Goal: Task Accomplishment & Management: Complete application form

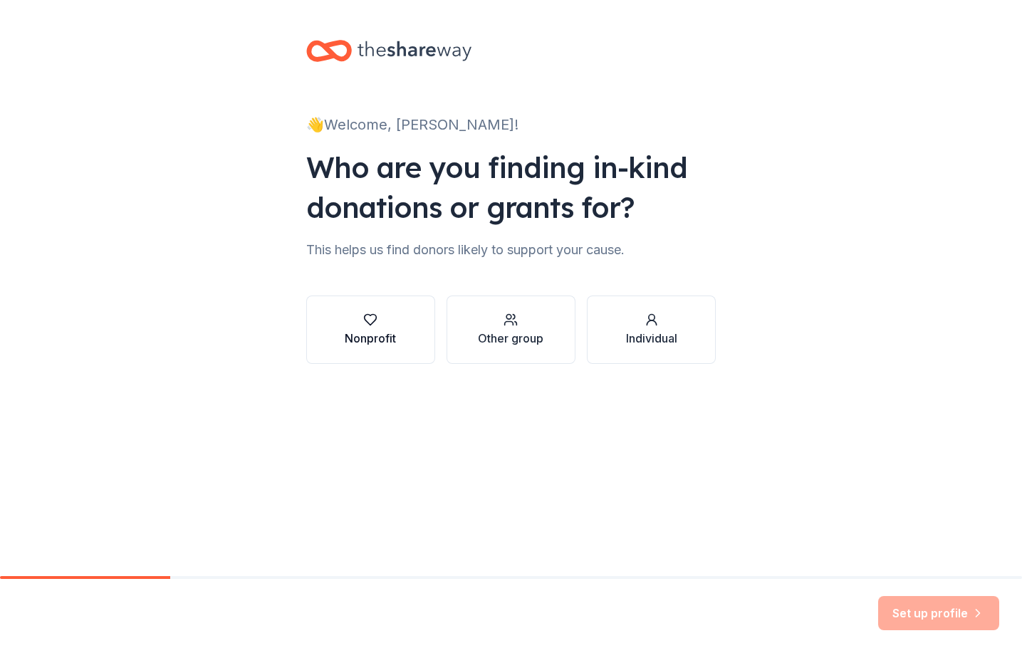
click at [377, 323] on div "button" at bounding box center [370, 320] width 51 height 14
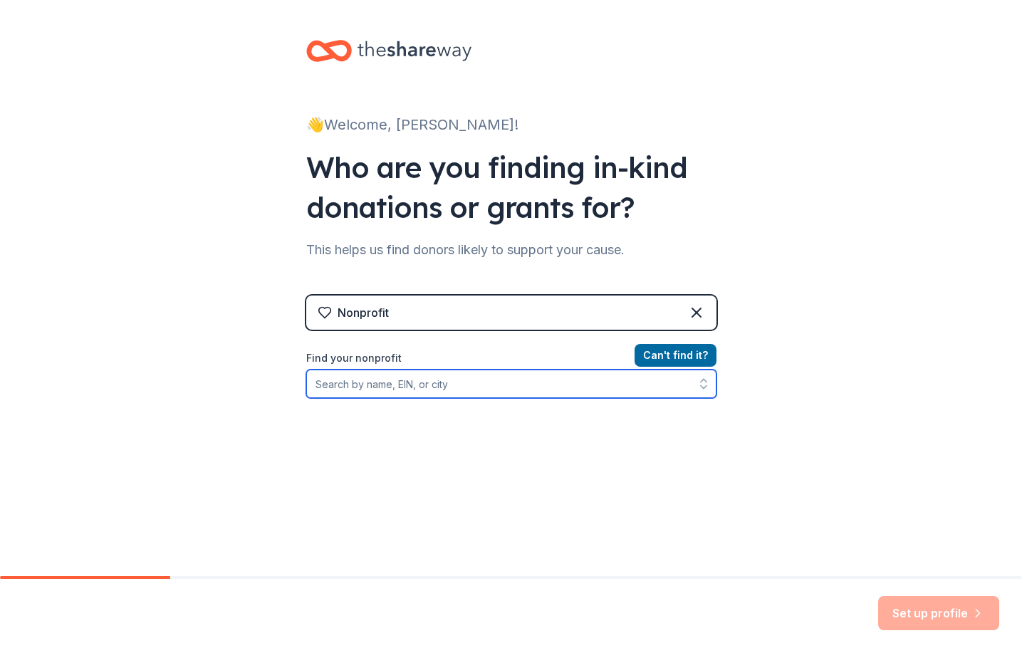
click at [380, 389] on input "Find your nonprofit" at bounding box center [511, 384] width 410 height 28
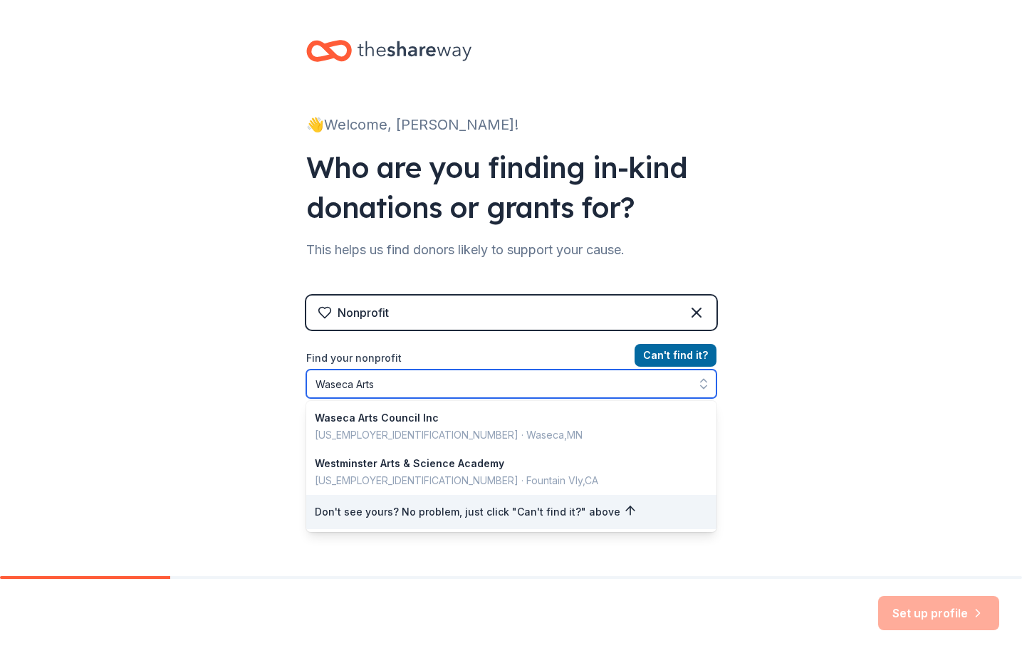
type input "Waseca Arts"
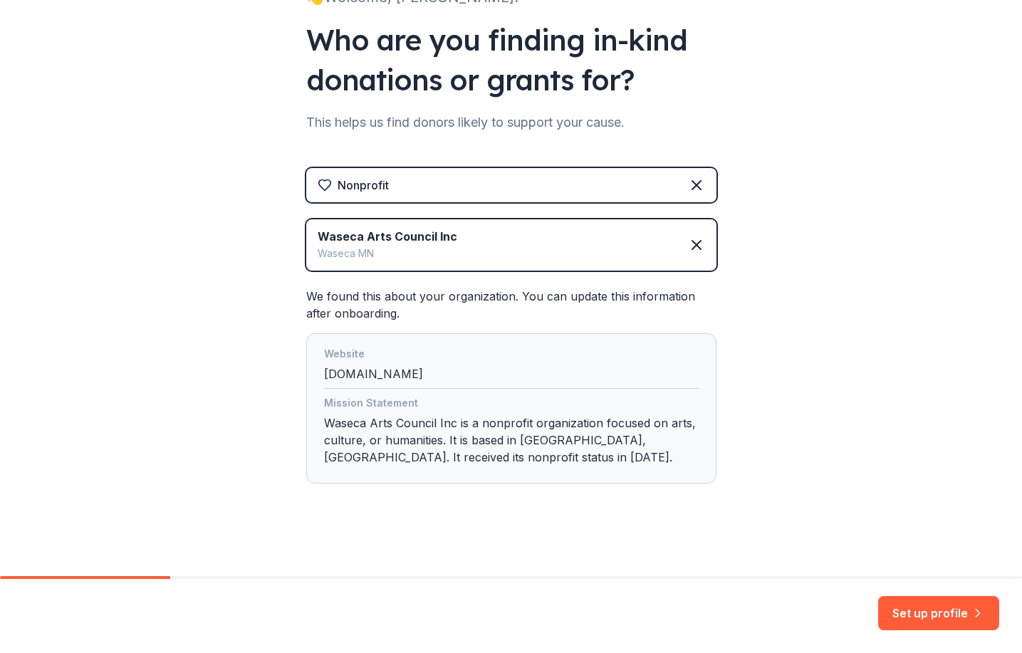
scroll to position [132, 0]
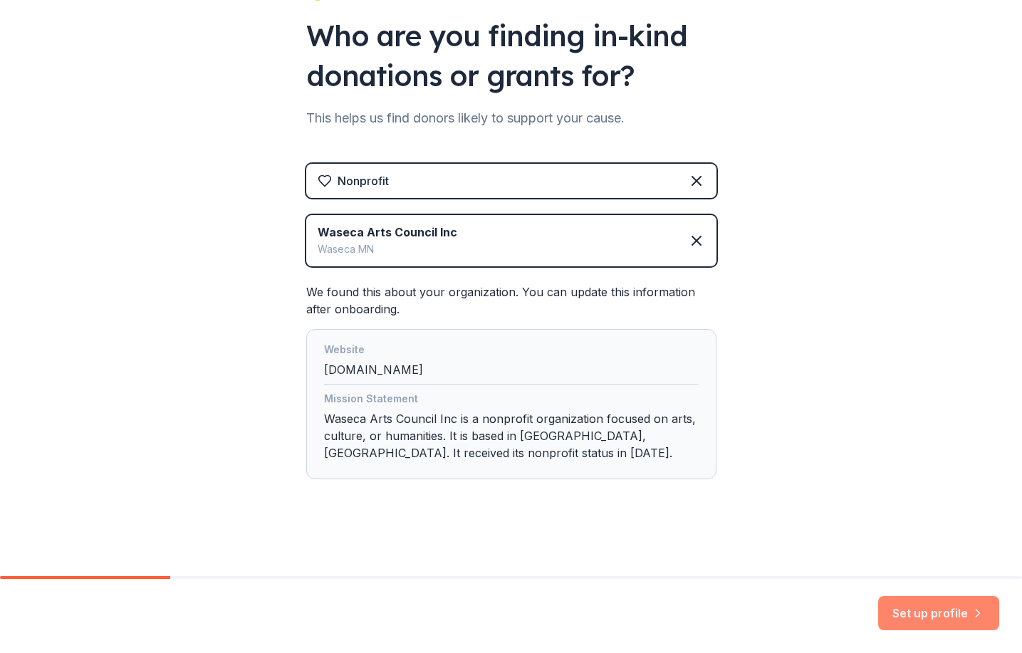
click at [917, 616] on button "Set up profile" at bounding box center [938, 613] width 121 height 34
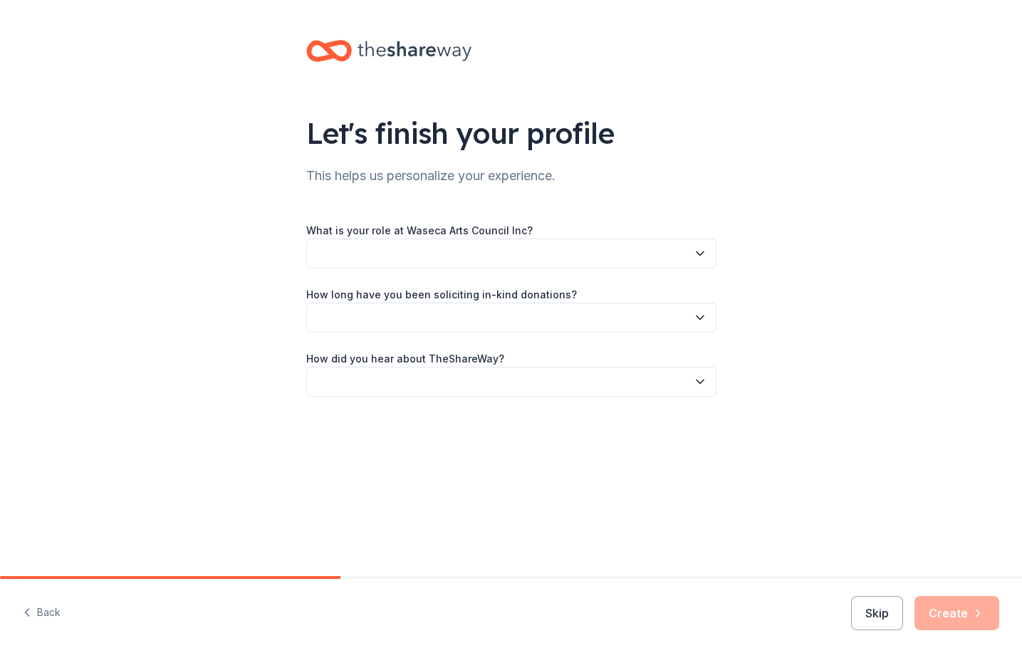
click at [385, 258] on button "button" at bounding box center [511, 254] width 410 height 30
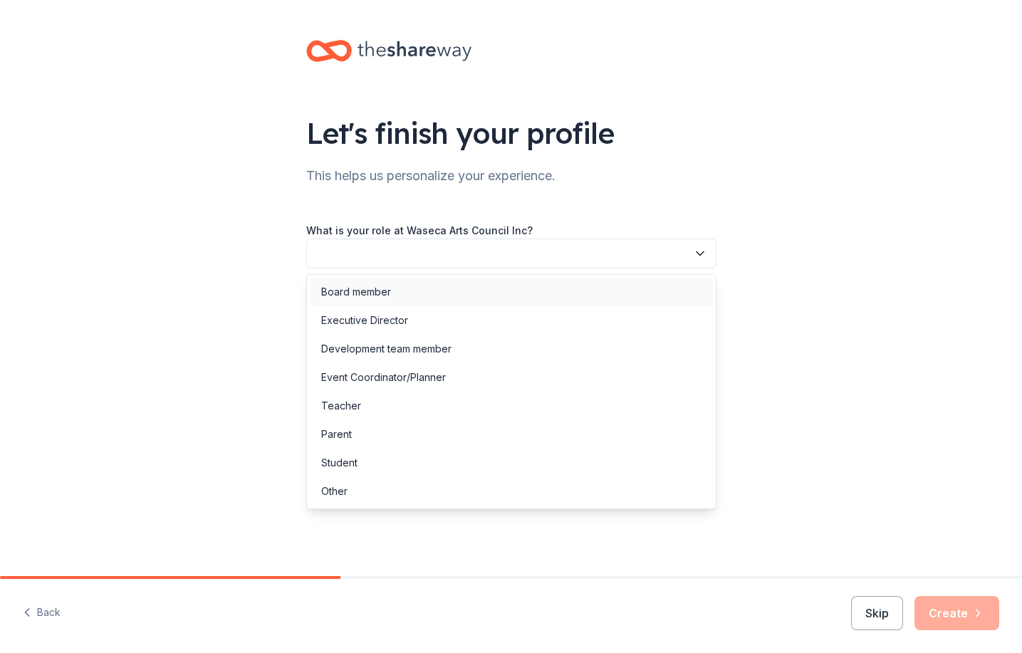
click at [381, 294] on div "Board member" at bounding box center [356, 291] width 70 height 17
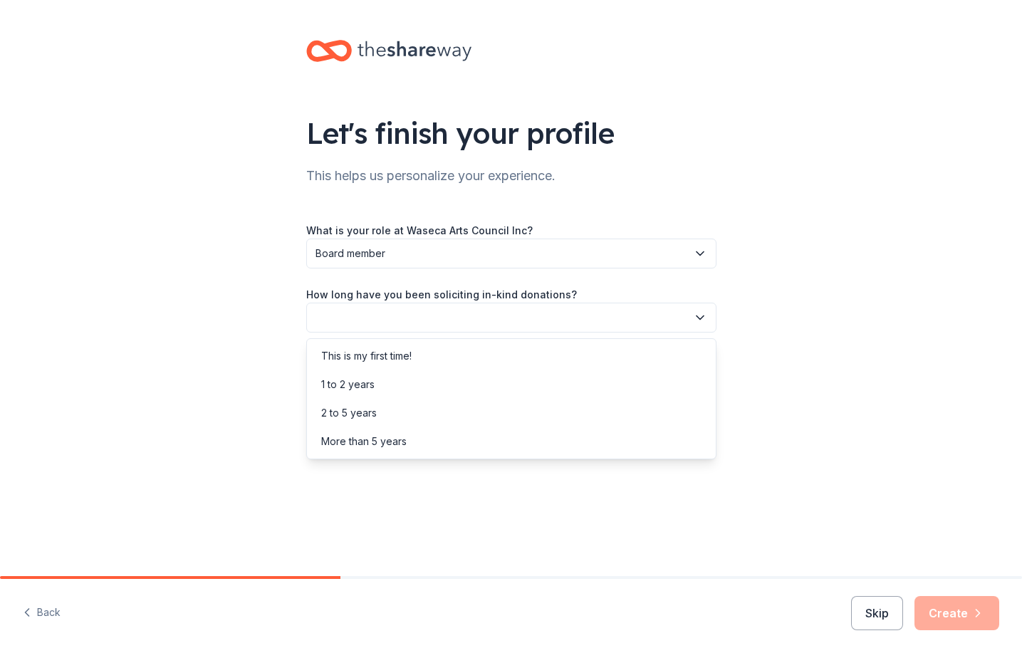
click at [387, 317] on button "button" at bounding box center [511, 318] width 410 height 30
click at [350, 414] on div "2 to 5 years" at bounding box center [349, 412] width 56 height 17
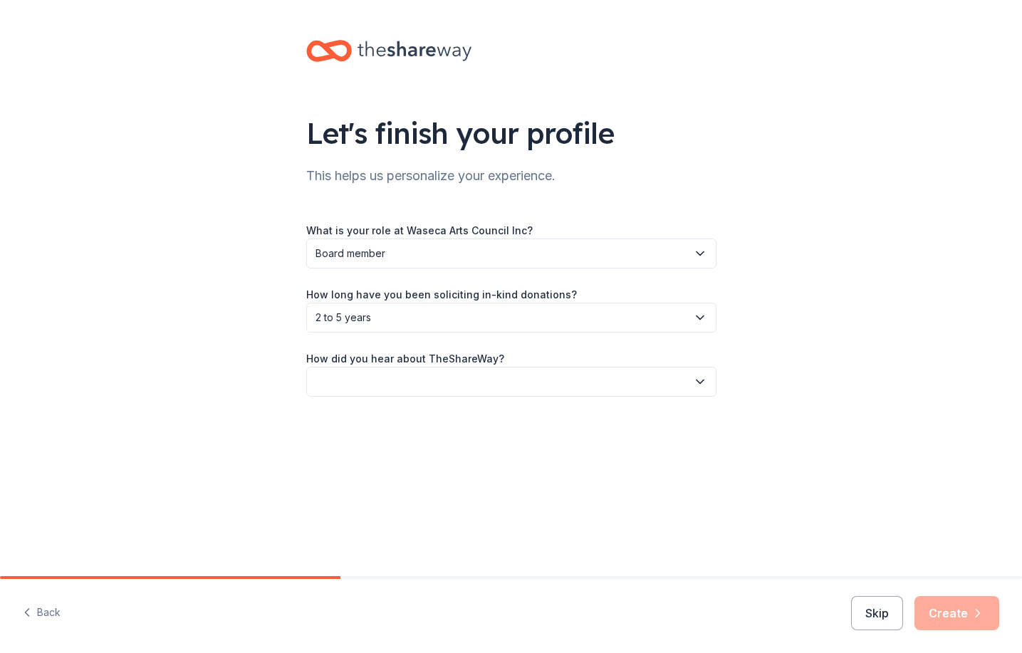
click at [362, 379] on button "button" at bounding box center [511, 382] width 410 height 30
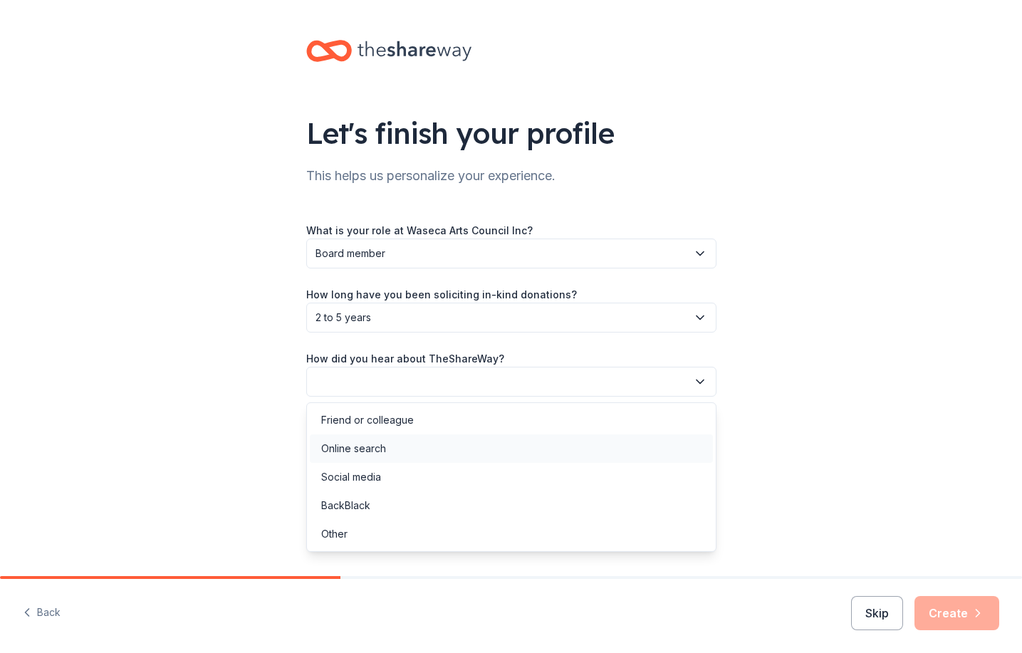
click at [360, 446] on div "Online search" at bounding box center [353, 448] width 65 height 17
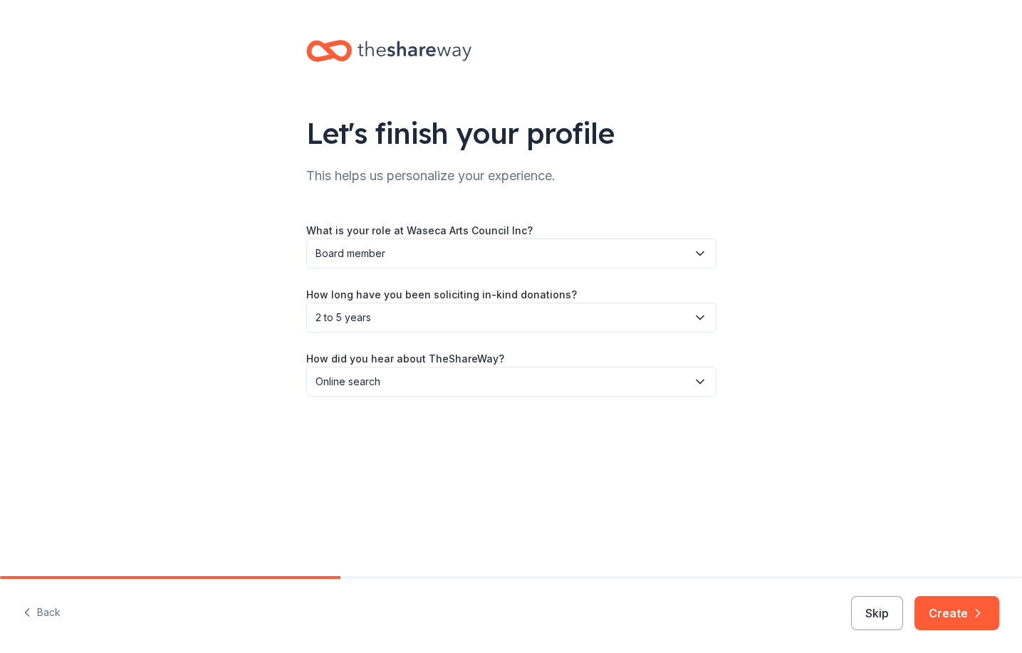
click at [949, 615] on button "Create" at bounding box center [956, 613] width 85 height 34
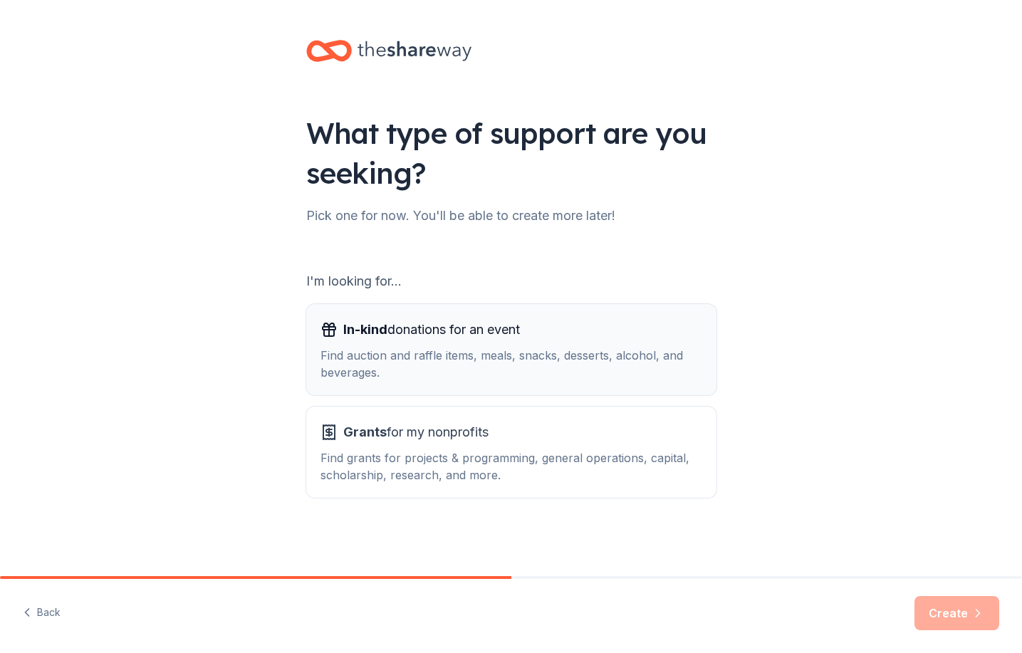
click at [589, 352] on div "Find auction and raffle items, meals, snacks, desserts, alcohol, and beverages." at bounding box center [511, 364] width 382 height 34
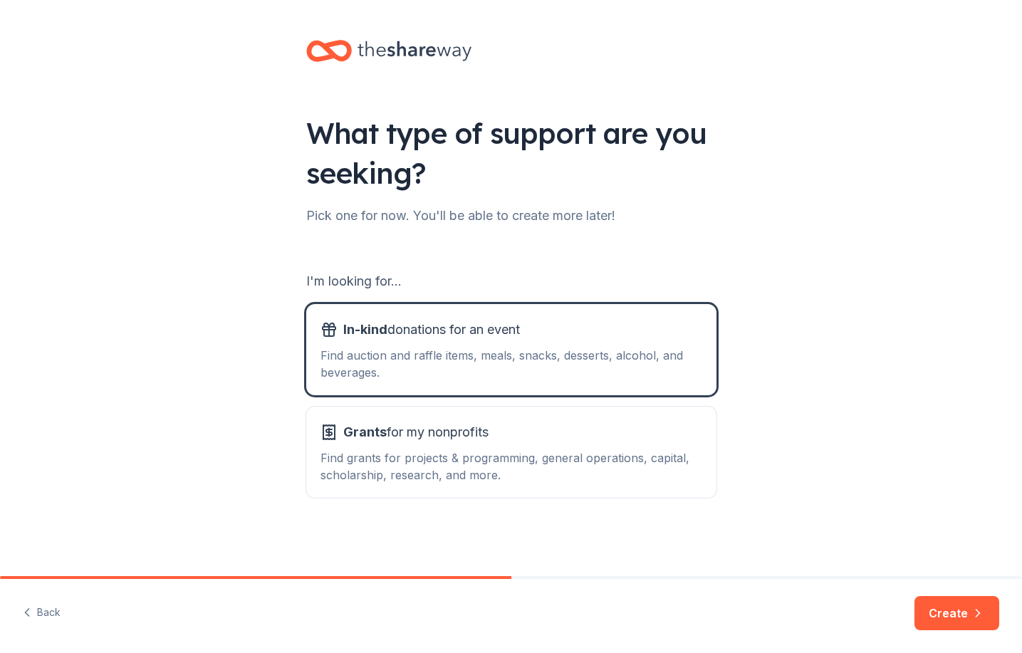
click at [949, 610] on button "Create" at bounding box center [956, 613] width 85 height 34
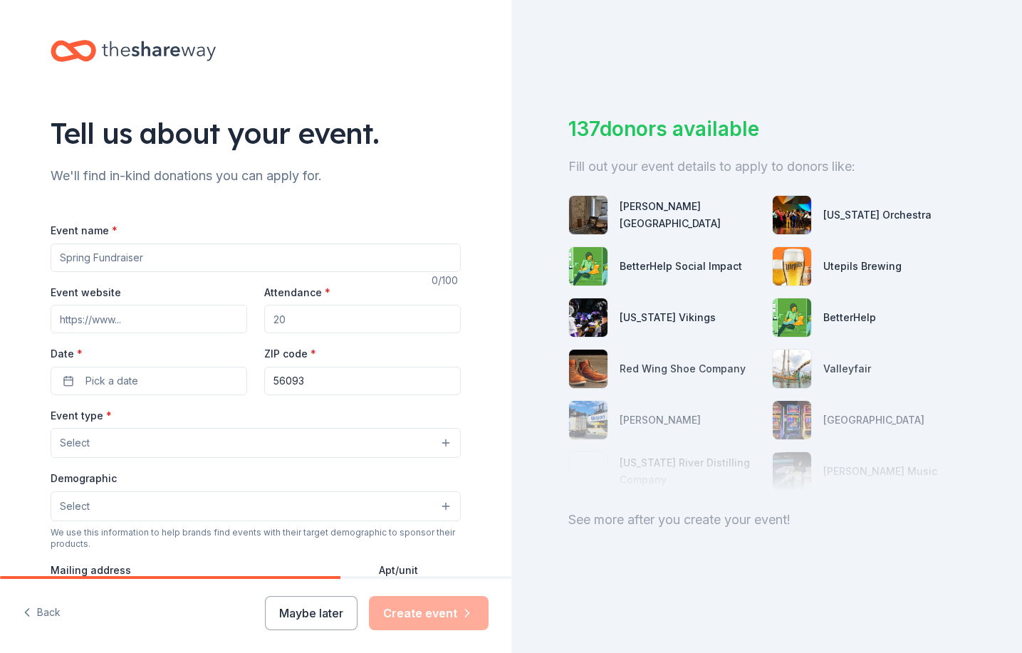
click at [69, 256] on input "Event name *" at bounding box center [256, 258] width 410 height 28
type input "Great Fall Get Together"
drag, startPoint x: 296, startPoint y: 320, endPoint x: 256, endPoint y: 321, distance: 40.6
click at [256, 320] on div "Event website Attendance * Date * Pick a date ZIP code * 56093" at bounding box center [256, 339] width 410 height 112
type input "150"
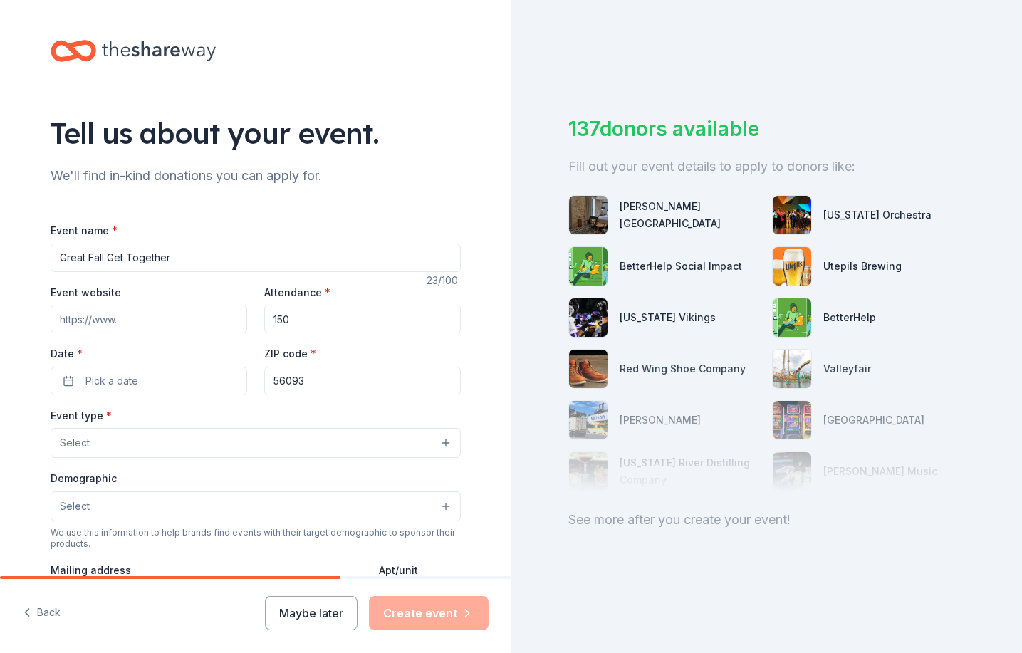
click at [80, 318] on input "Event website" at bounding box center [149, 319] width 197 height 28
paste input "https://www.wasecaartcenter.org/"
type input "https://www.wasecaartcenter.org/"
click at [145, 380] on button "Pick a date" at bounding box center [149, 381] width 197 height 28
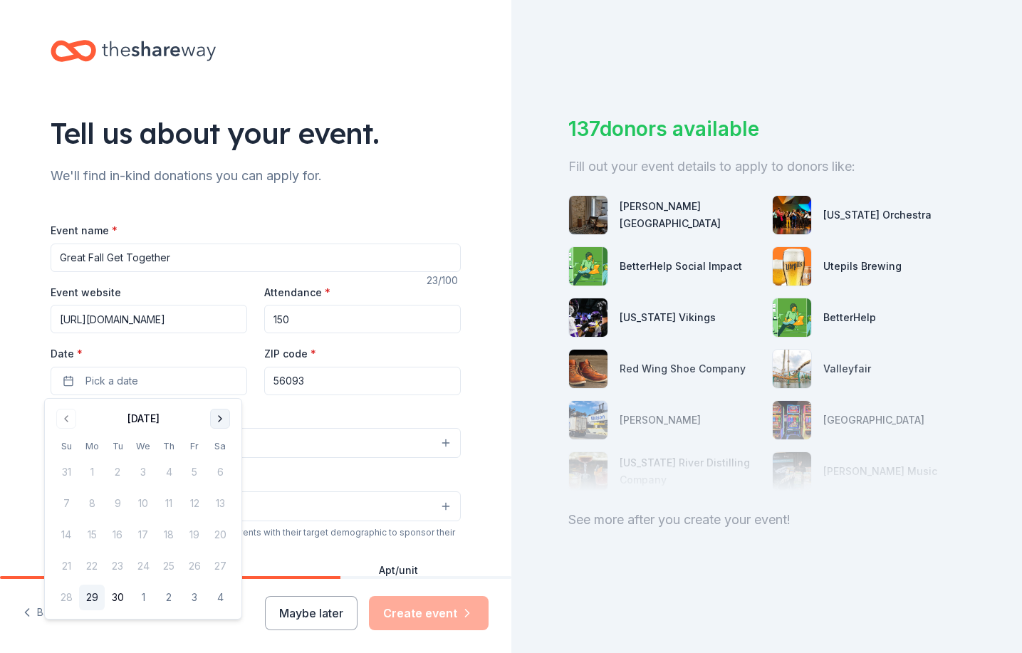
click at [221, 422] on button "Go to next month" at bounding box center [220, 419] width 20 height 20
click at [221, 562] on button "25" at bounding box center [220, 566] width 26 height 26
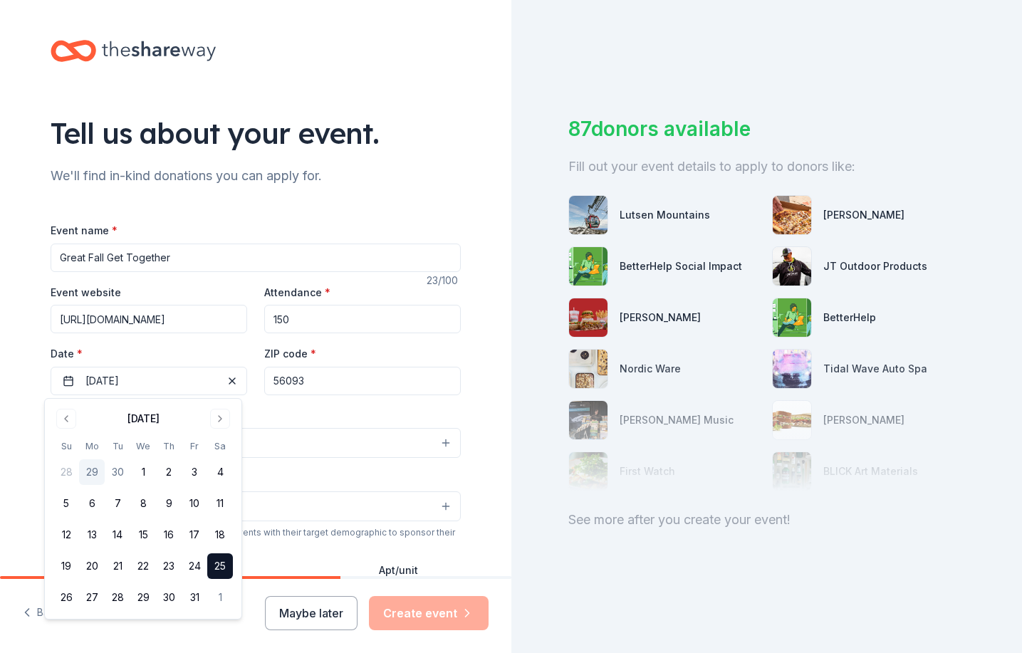
click at [294, 416] on div "Event type * Select" at bounding box center [256, 433] width 410 height 52
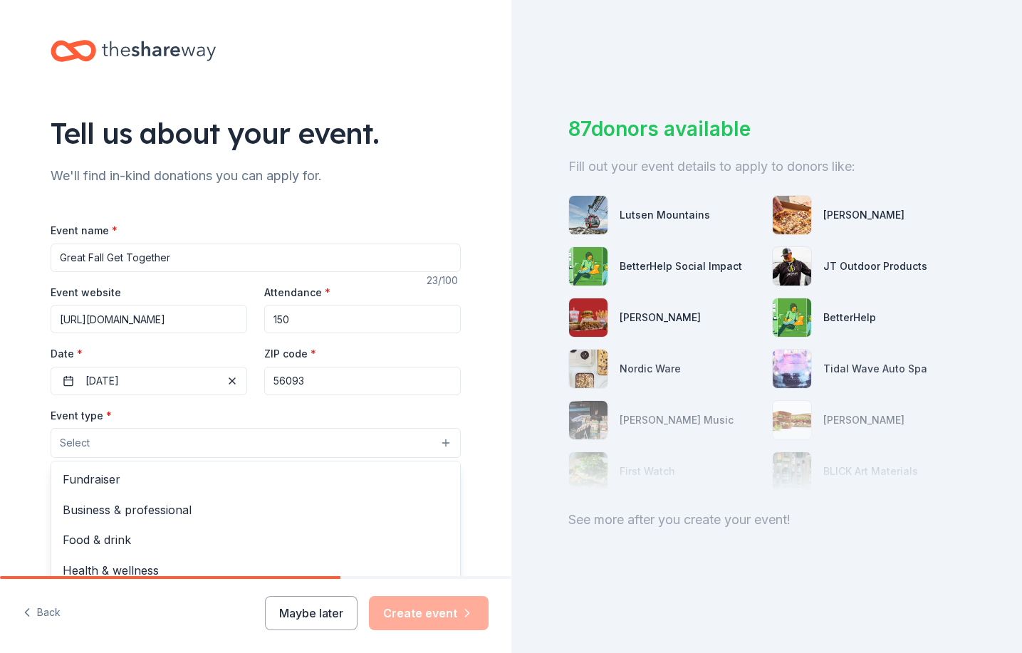
click at [181, 444] on button "Select" at bounding box center [256, 443] width 410 height 30
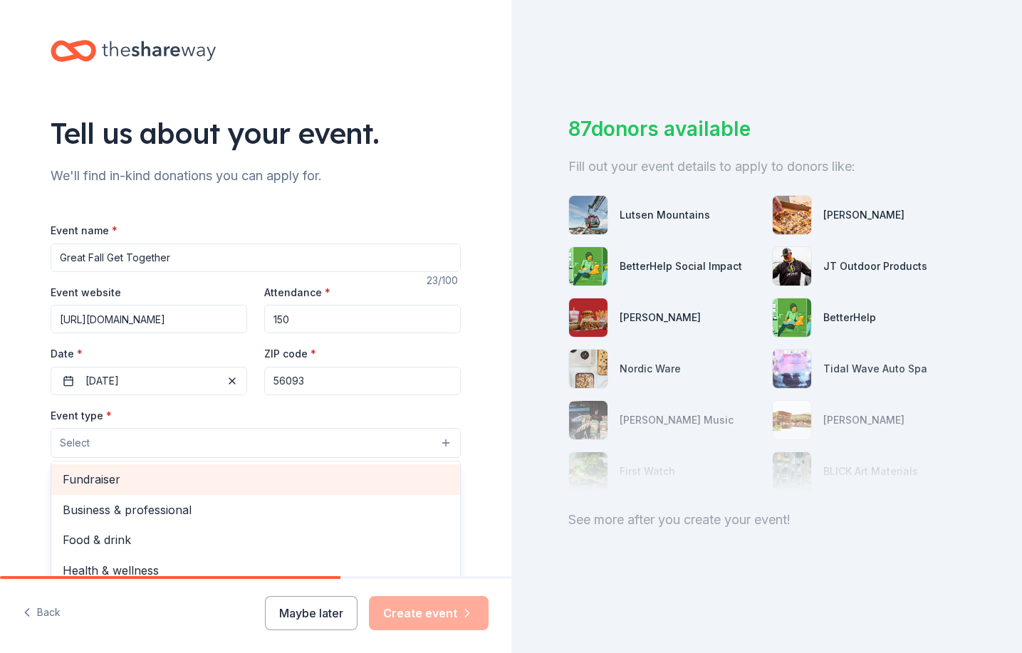
click at [116, 478] on span "Fundraiser" at bounding box center [256, 479] width 386 height 19
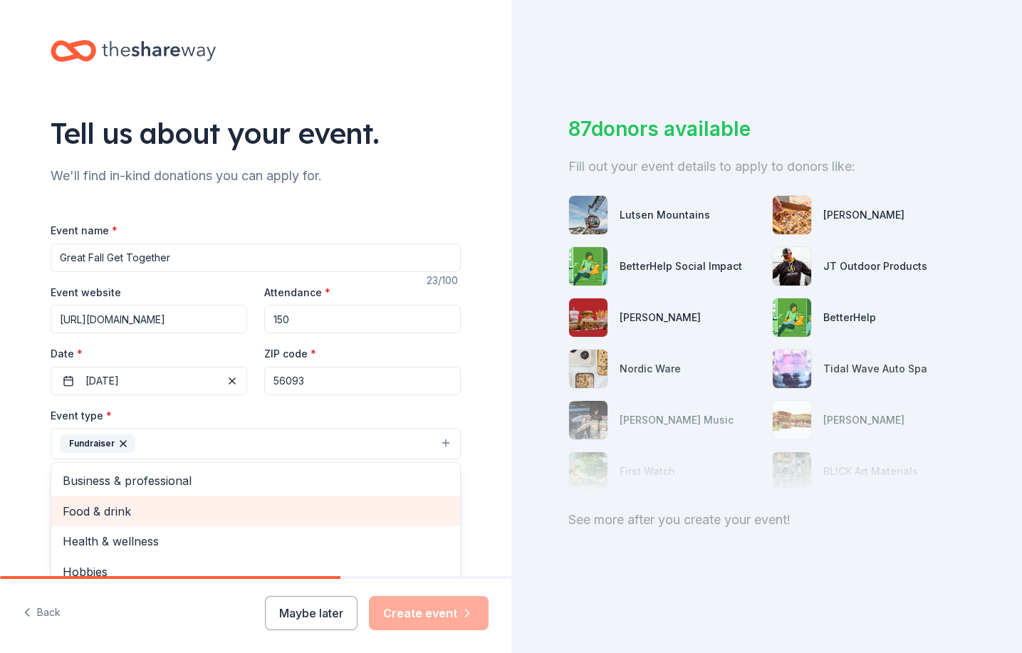
scroll to position [17, 0]
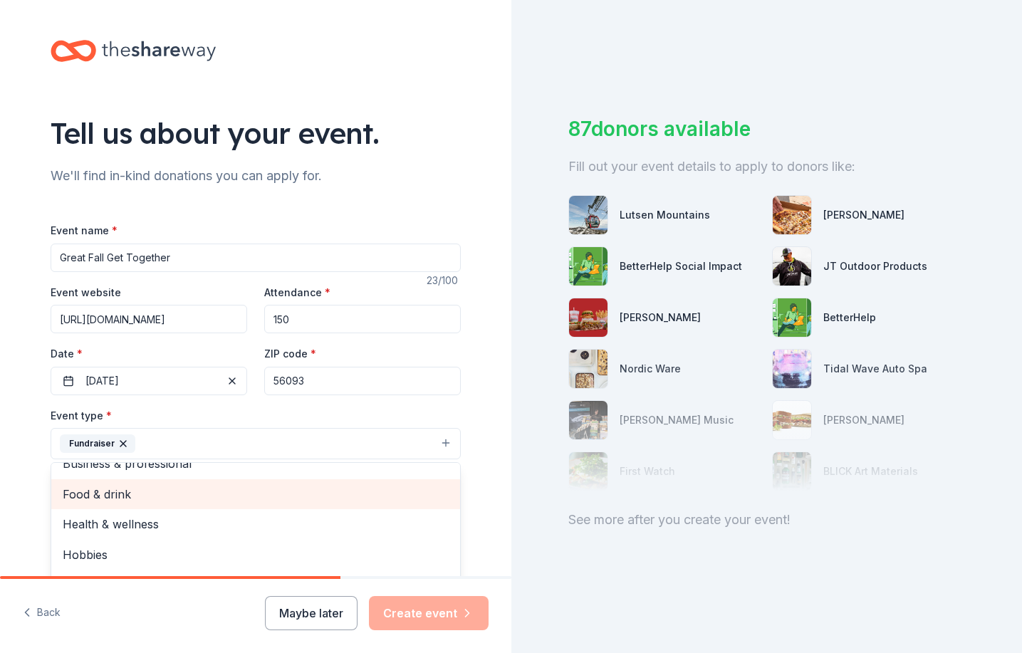
click at [136, 496] on span "Food & drink" at bounding box center [256, 494] width 386 height 19
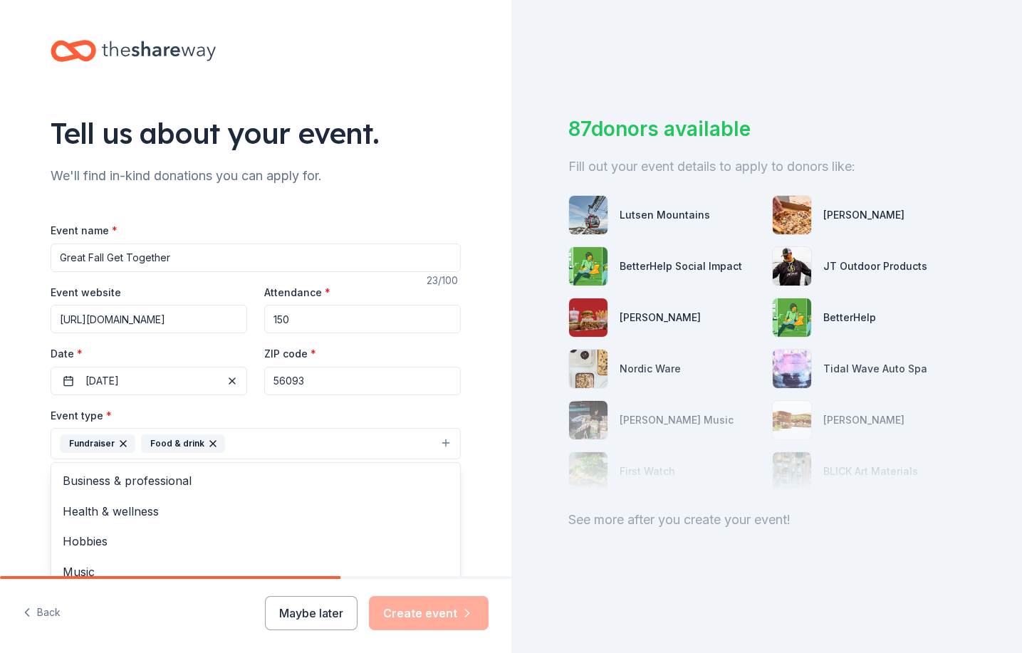
click at [11, 472] on div "Tell us about your event. We'll find in-kind donations you can apply for. Event…" at bounding box center [255, 474] width 511 height 949
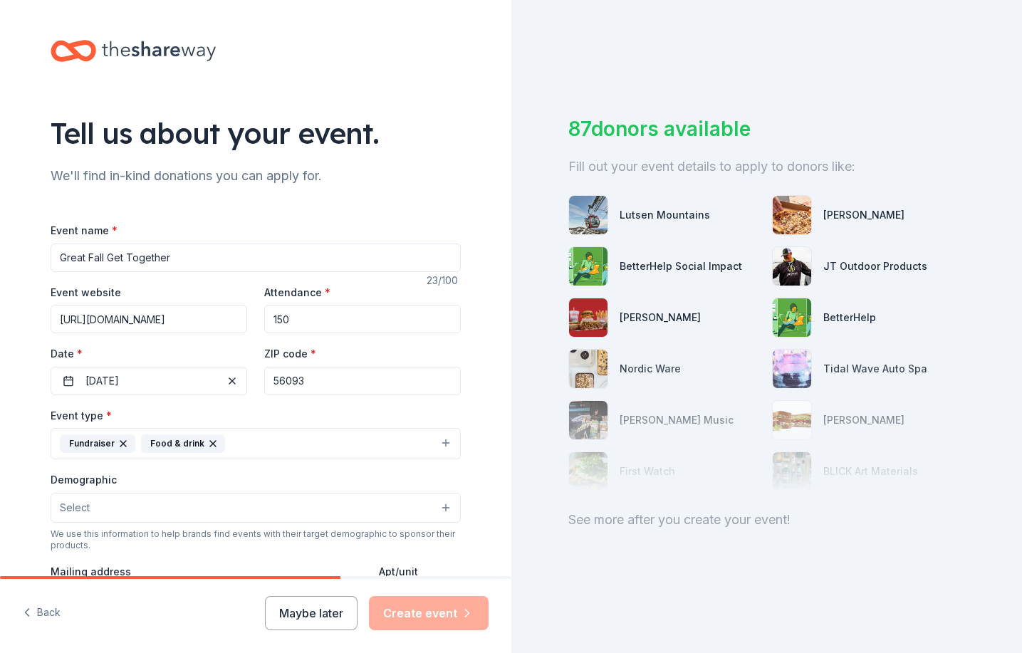
click at [110, 508] on button "Select" at bounding box center [256, 508] width 410 height 30
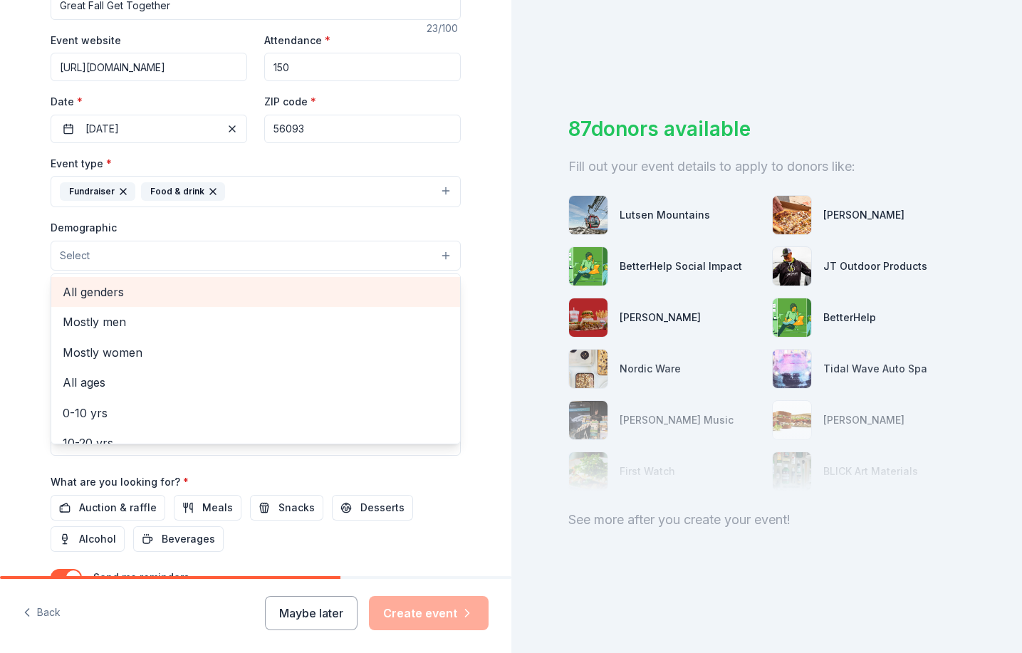
click at [81, 287] on span "All genders" at bounding box center [256, 292] width 386 height 19
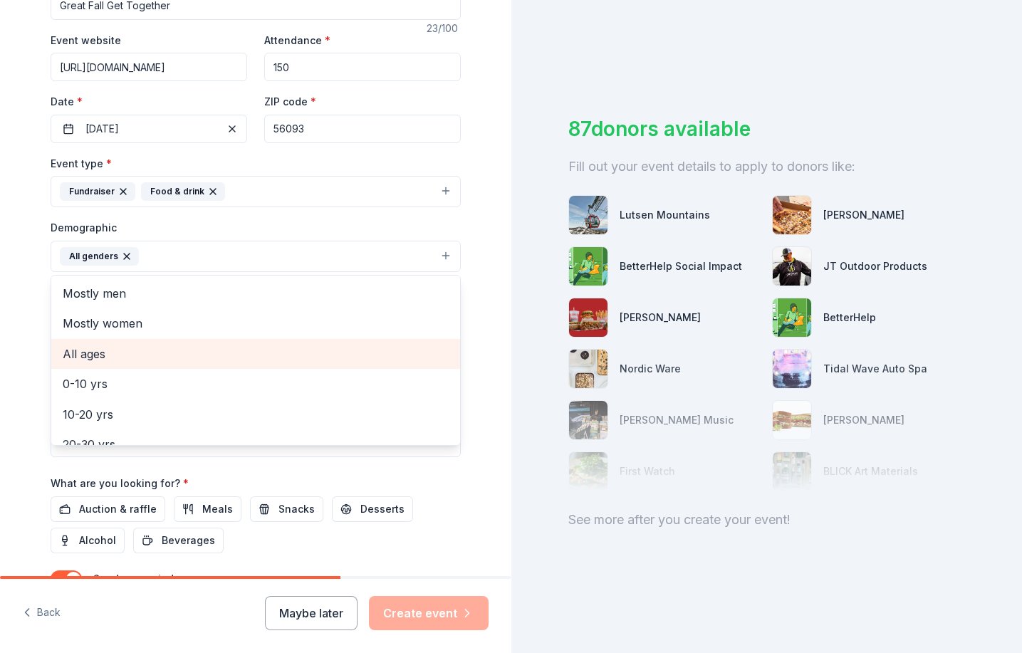
click at [92, 352] on span "All ages" at bounding box center [256, 354] width 386 height 19
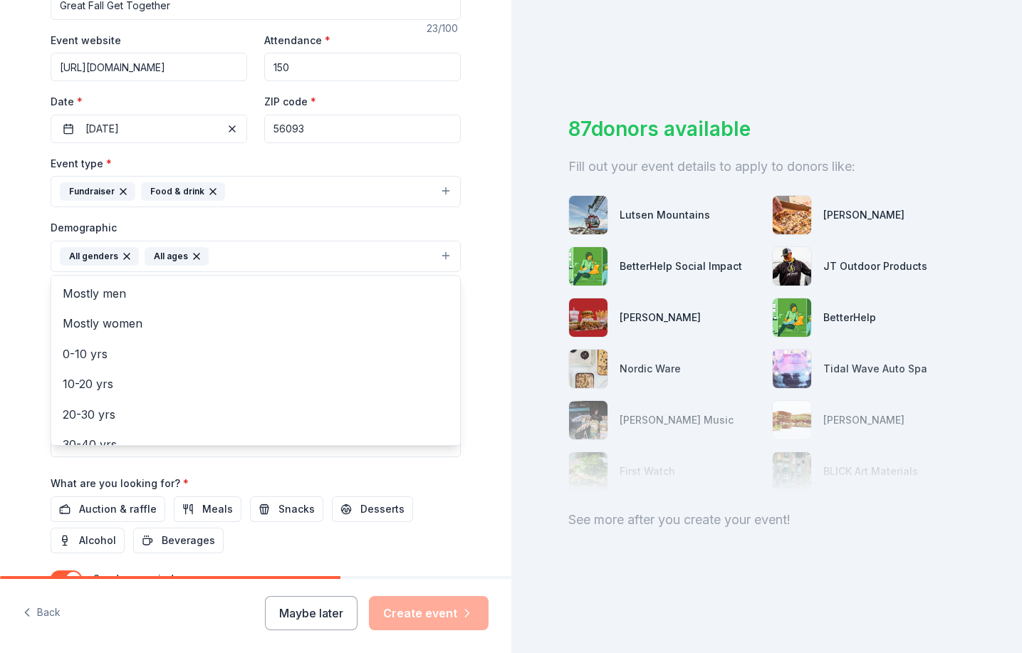
click at [191, 254] on icon "button" at bounding box center [196, 256] width 11 height 11
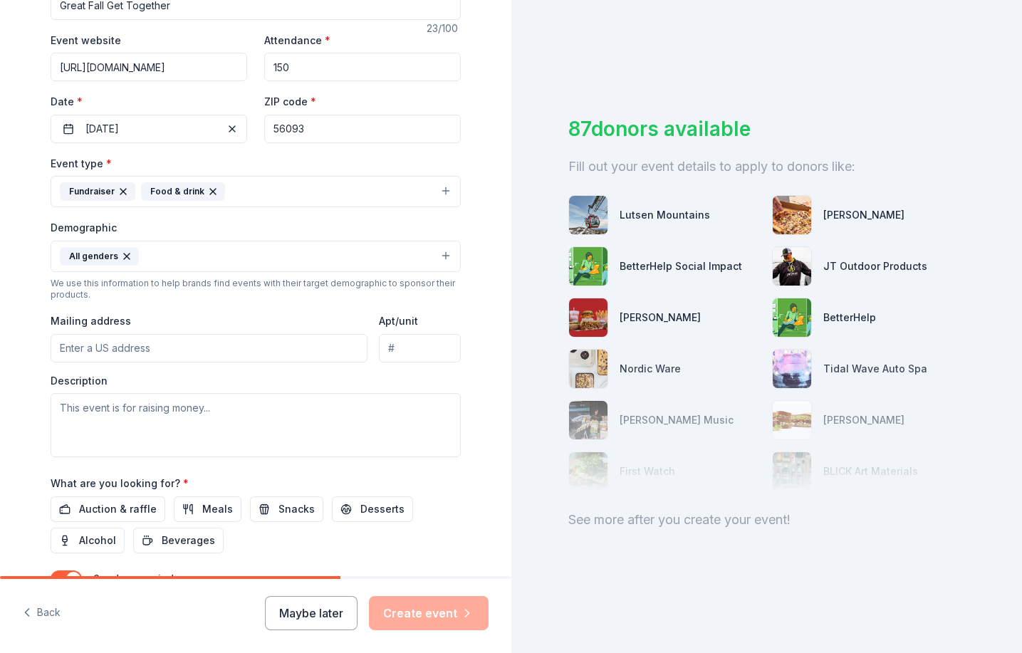
click at [162, 255] on button "All genders" at bounding box center [256, 256] width 410 height 31
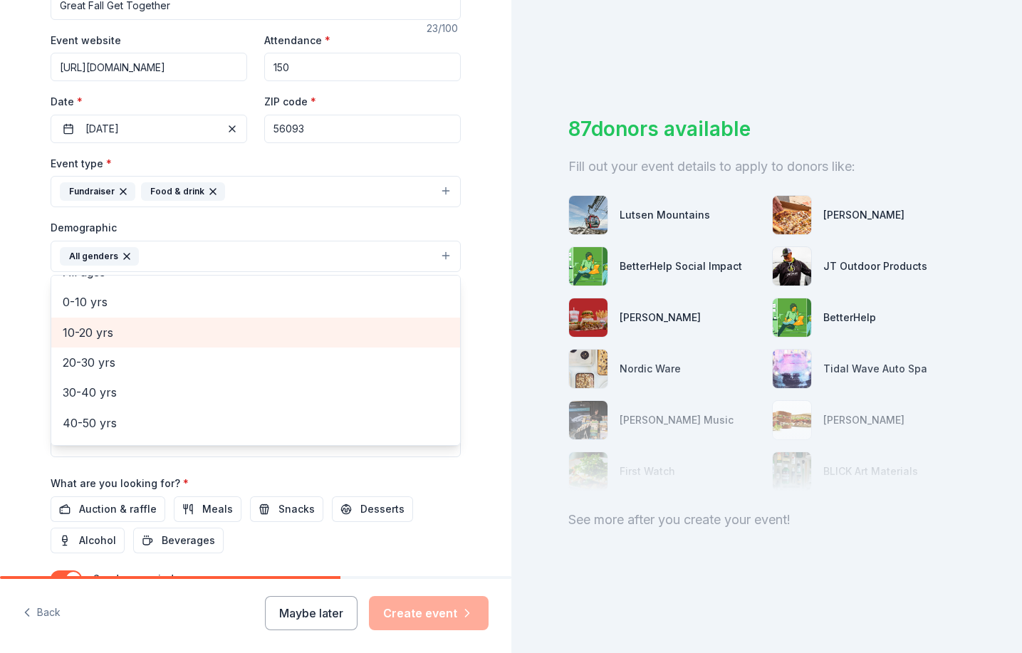
scroll to position [81, 0]
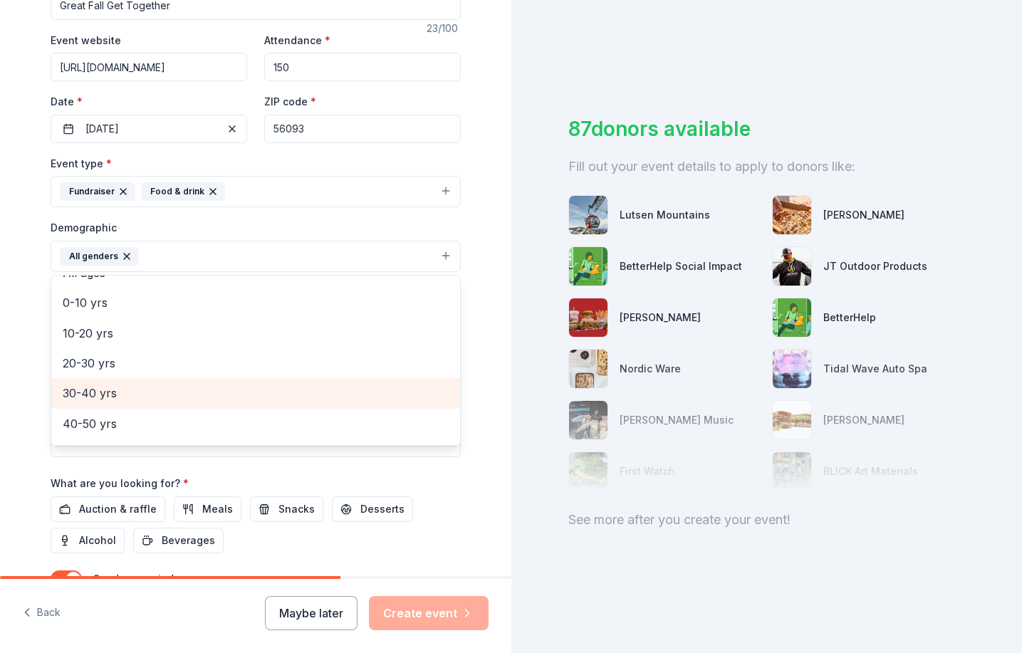
click at [88, 392] on span "30-40 yrs" at bounding box center [256, 393] width 386 height 19
click at [88, 393] on span "40-50 yrs" at bounding box center [256, 393] width 386 height 19
click at [85, 392] on span "50-60 yrs" at bounding box center [256, 393] width 386 height 19
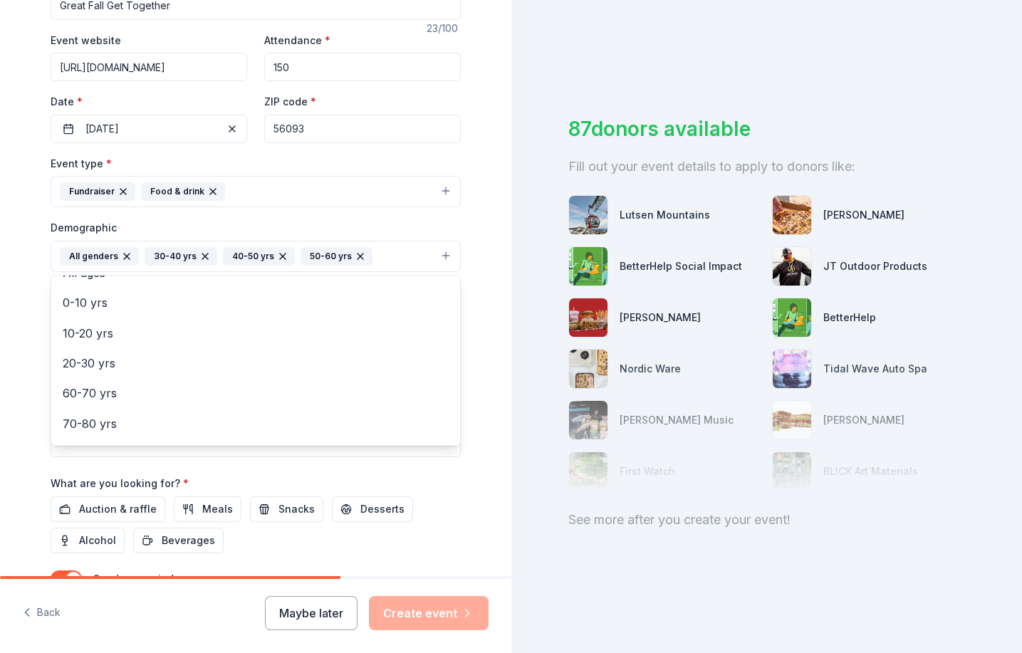
click at [38, 342] on div "Tell us about your event. We'll find in-kind donations you can apply for. Event…" at bounding box center [256, 223] width 456 height 951
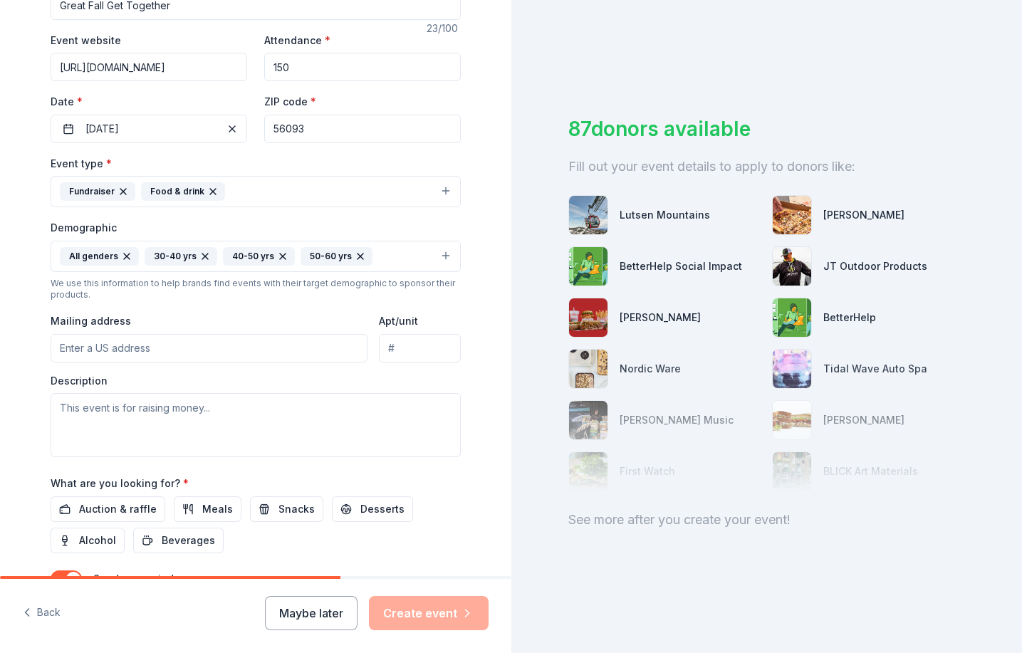
click at [172, 350] on input "Mailing address" at bounding box center [209, 348] width 317 height 28
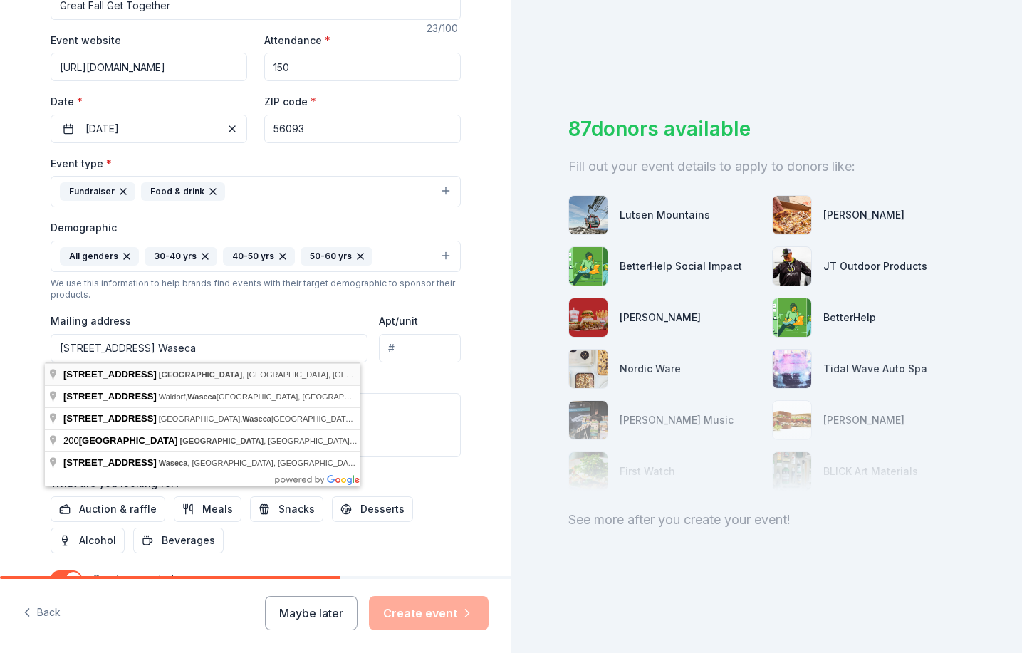
drag, startPoint x: 77, startPoint y: 347, endPoint x: 111, endPoint y: 373, distance: 43.2
click at [77, 348] on input "200 Main Street Waseca" at bounding box center [209, 348] width 317 height 28
click at [210, 348] on input "200 North Main Street Waseca" at bounding box center [209, 348] width 317 height 28
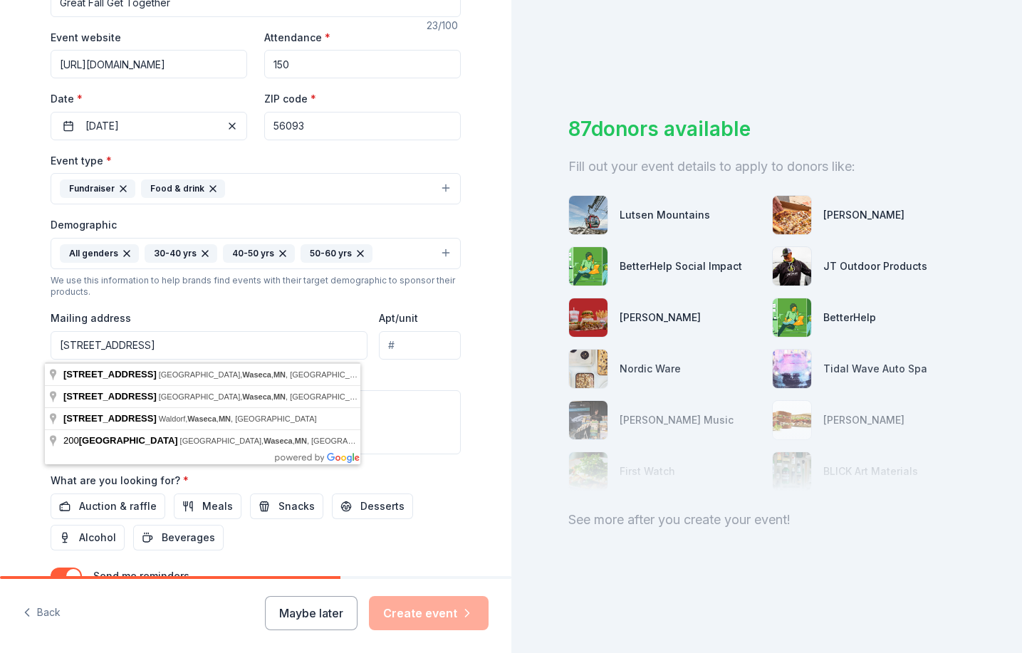
scroll to position [257, 0]
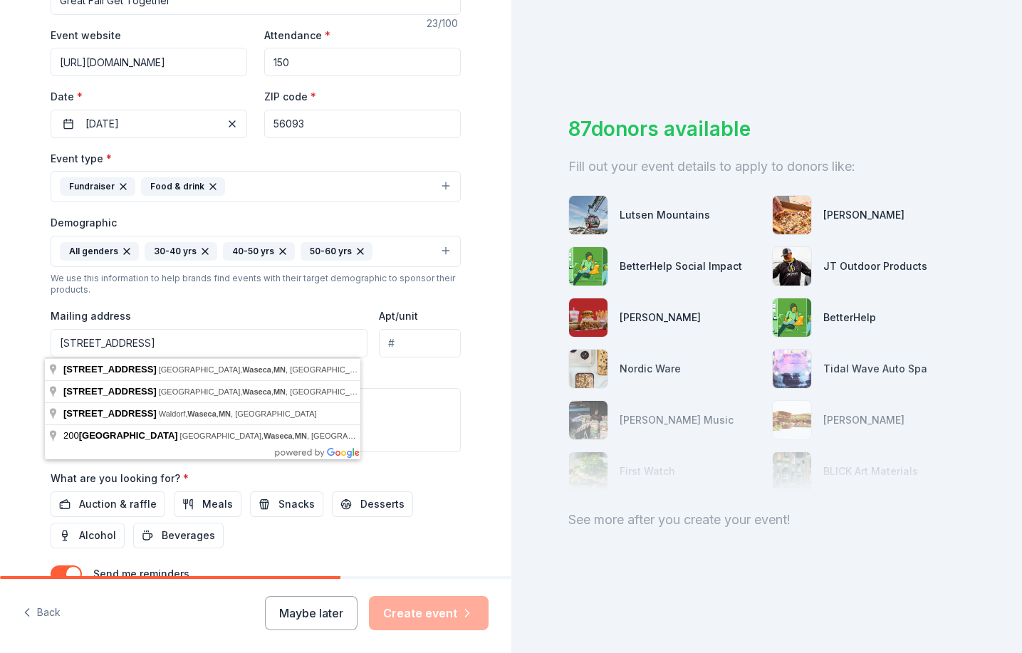
drag, startPoint x: 226, startPoint y: 341, endPoint x: 75, endPoint y: 341, distance: 151.7
click at [74, 341] on input "200 North Main Street Waseca, MN" at bounding box center [209, 343] width 317 height 28
type input "200 State Street North, Waseca, MN, 56093"
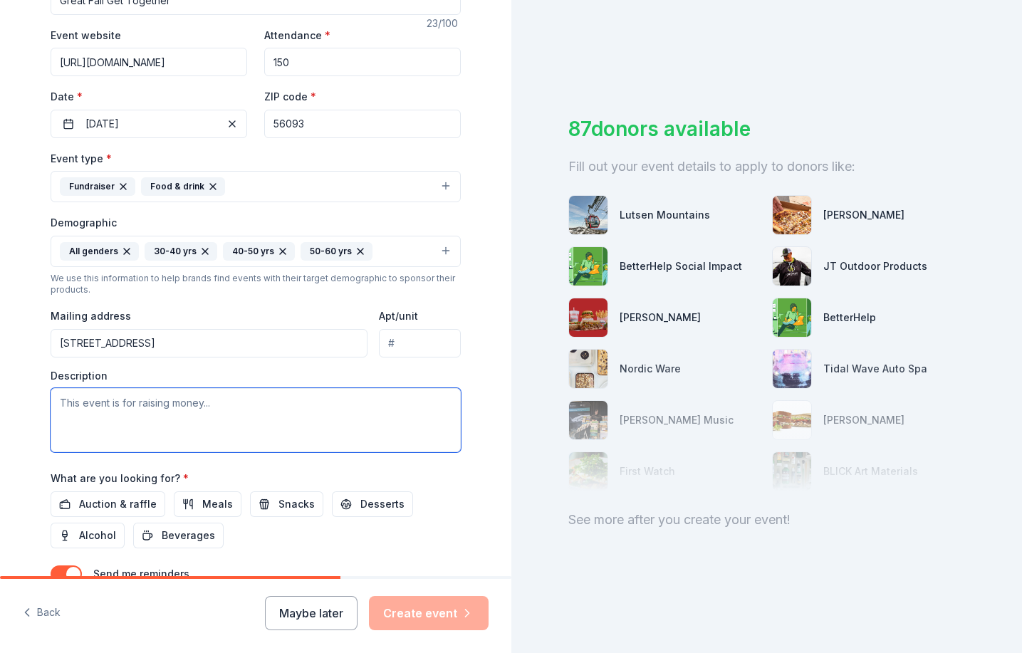
click at [195, 415] on textarea at bounding box center [256, 420] width 410 height 64
type textarea "O"
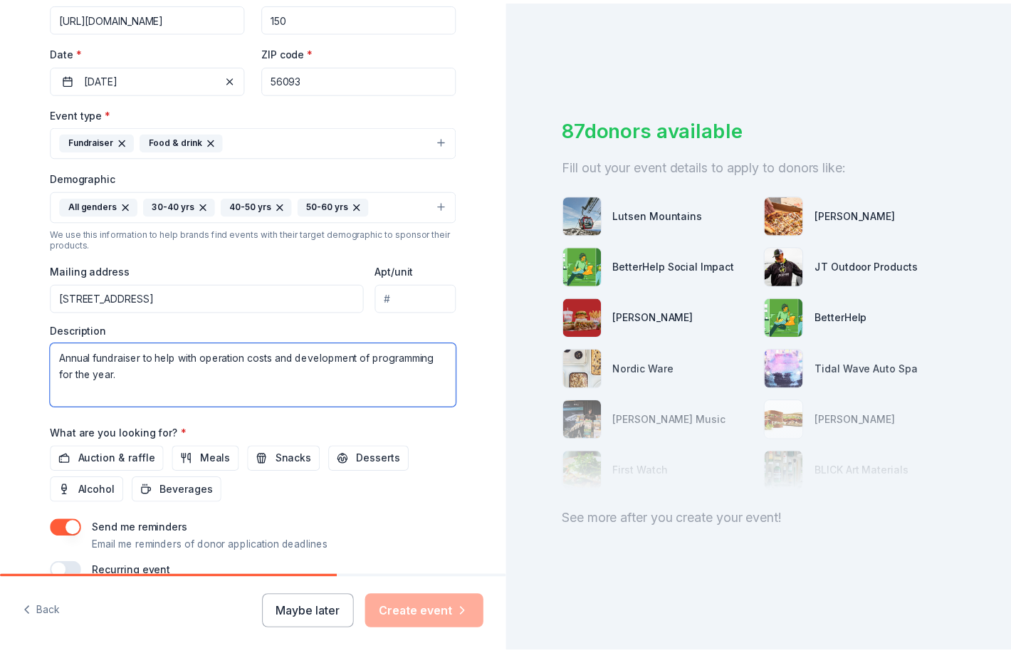
scroll to position [337, 0]
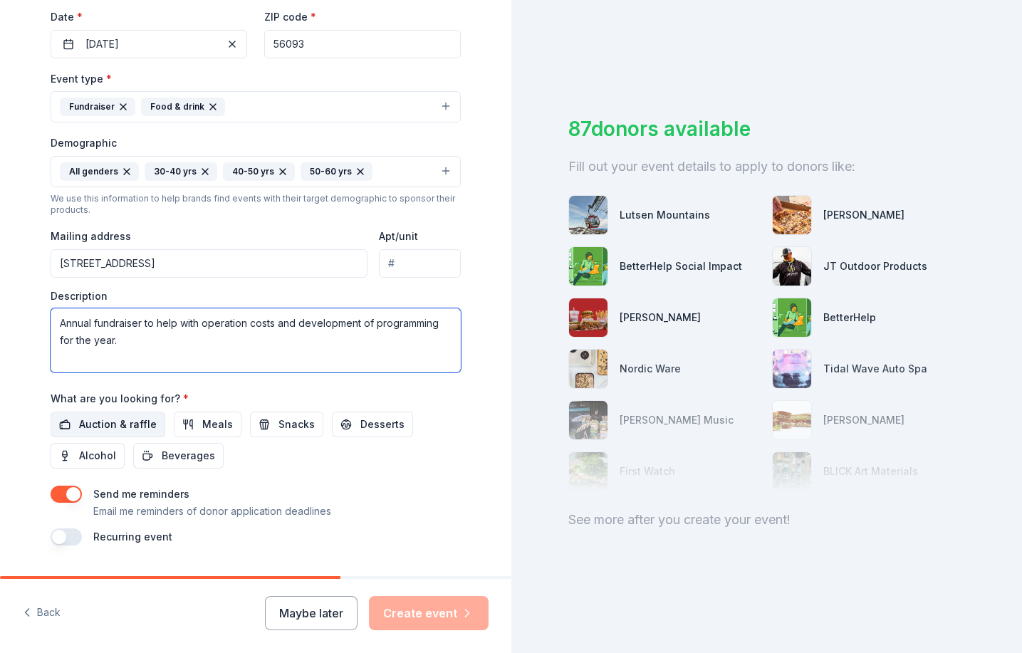
type textarea "Annual fundraiser to help with operation costs and development of programming f…"
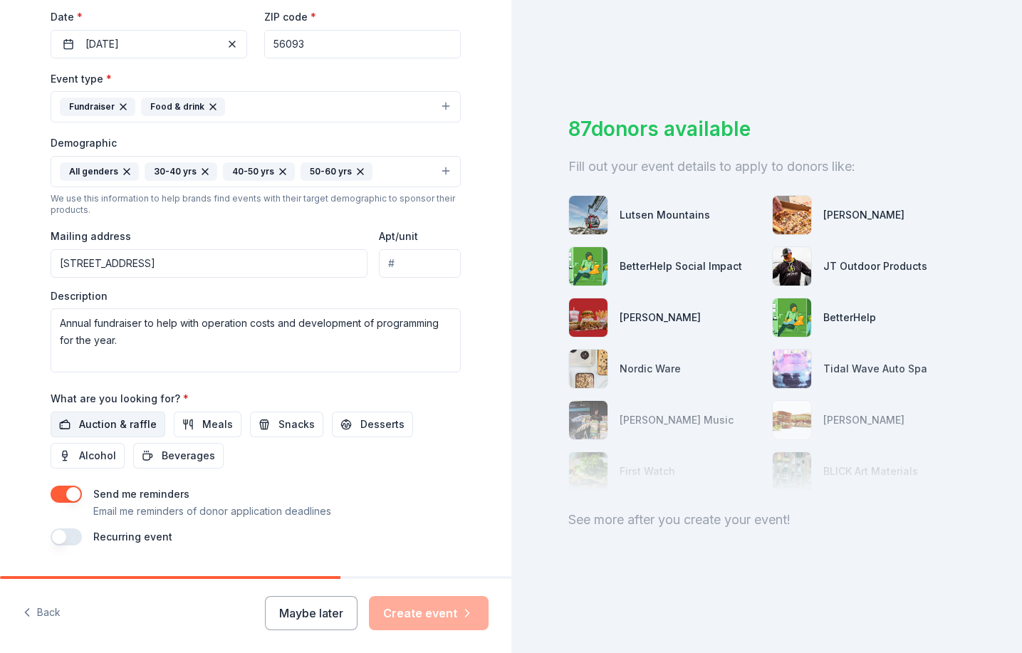
click at [113, 422] on span "Auction & raffle" at bounding box center [118, 424] width 78 height 17
click at [451, 611] on button "Create event" at bounding box center [429, 613] width 120 height 34
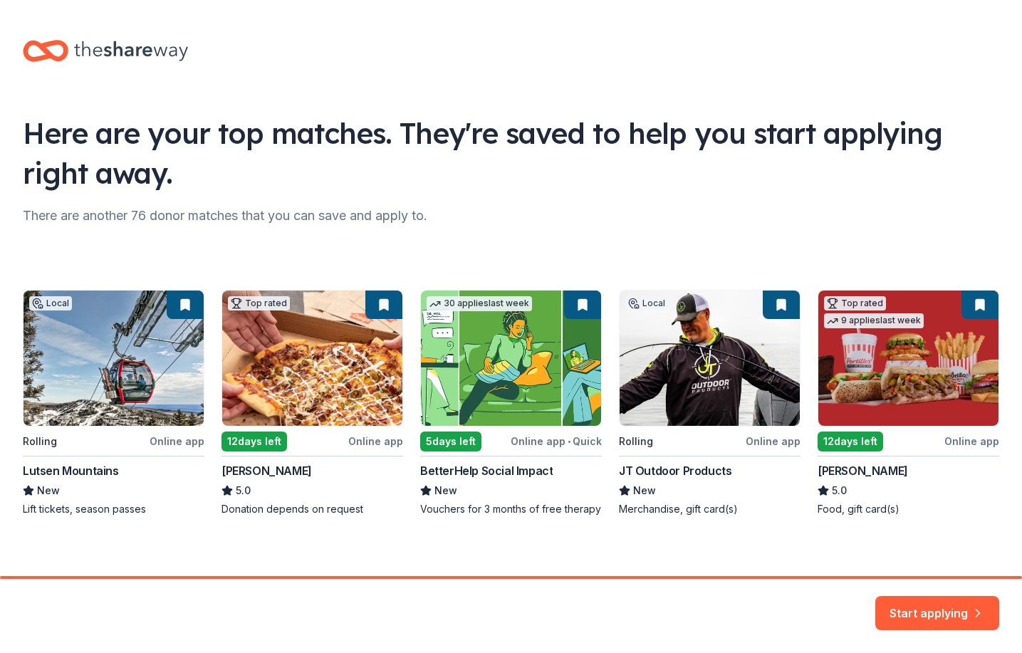
click at [328, 333] on div "Local Rolling Online app Lutsen Mountains New Lift tickets, season passes Top r…" at bounding box center [511, 403] width 976 height 226
click at [951, 607] on button "Start applying" at bounding box center [937, 604] width 124 height 34
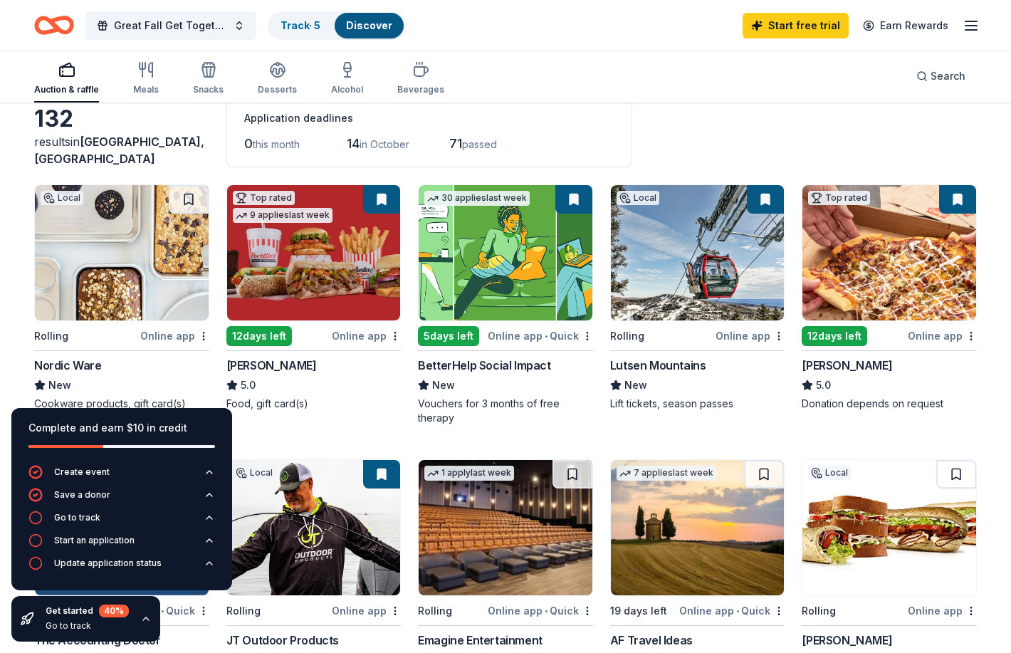
scroll to position [110, 0]
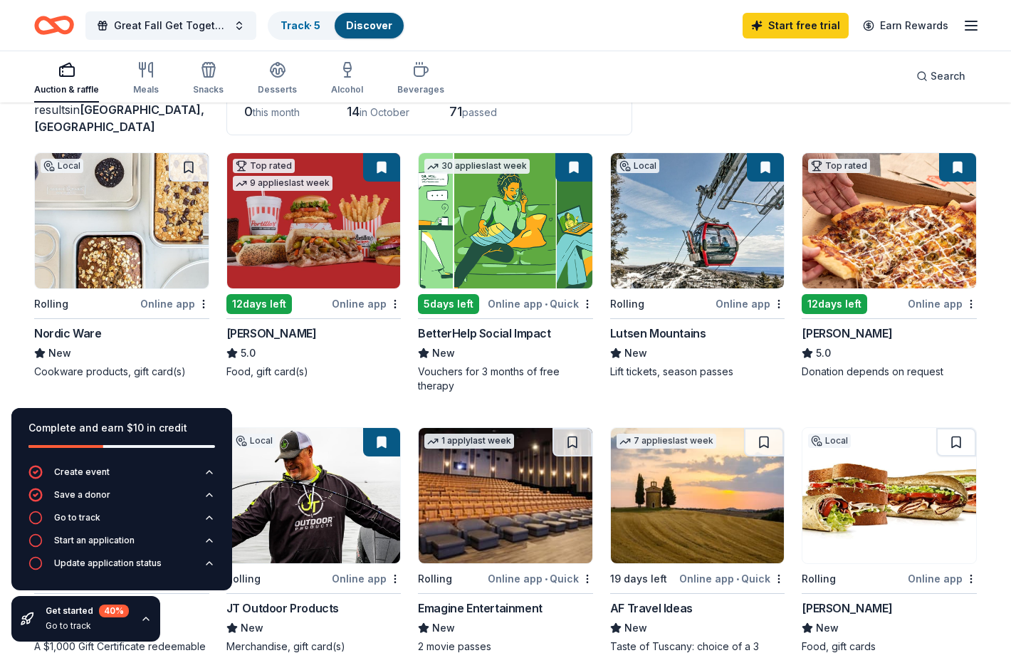
click at [125, 255] on img at bounding box center [122, 220] width 174 height 135
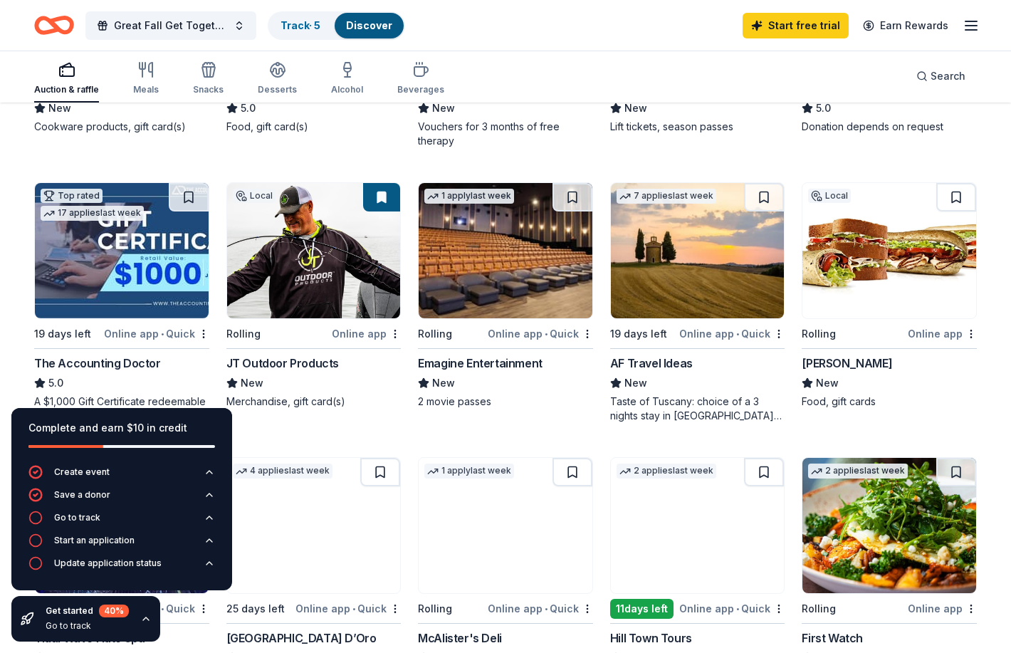
scroll to position [352, 0]
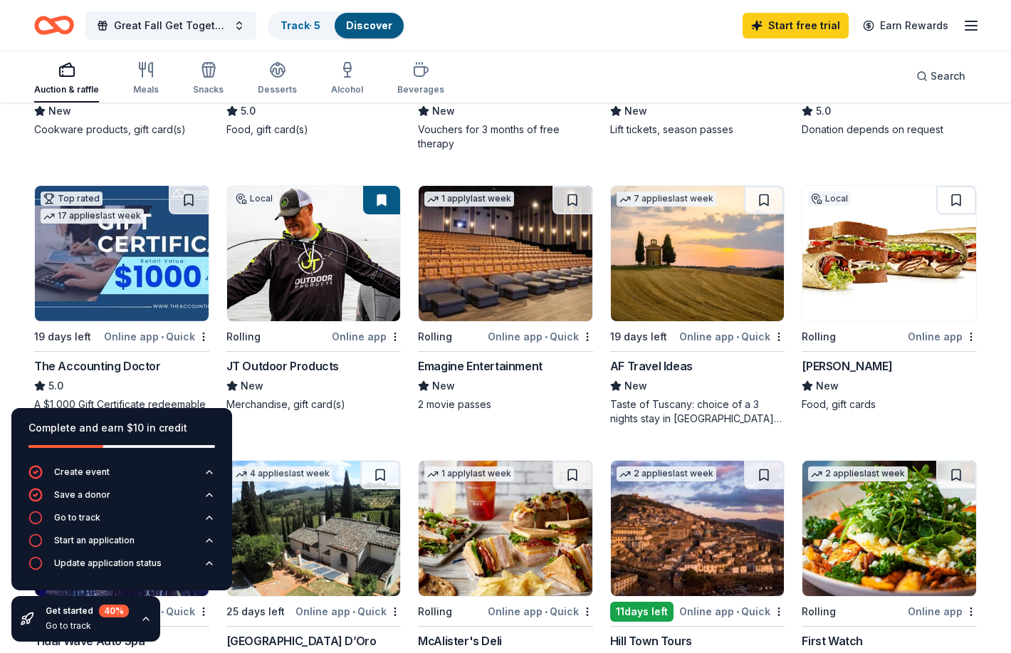
click at [530, 242] on img at bounding box center [506, 253] width 174 height 135
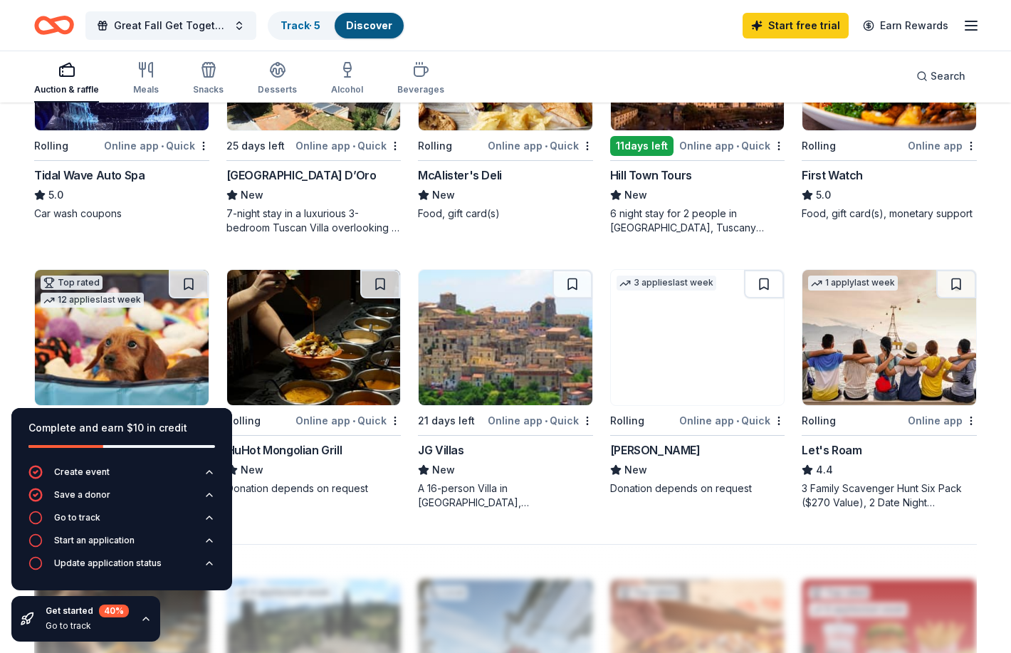
scroll to position [844, 0]
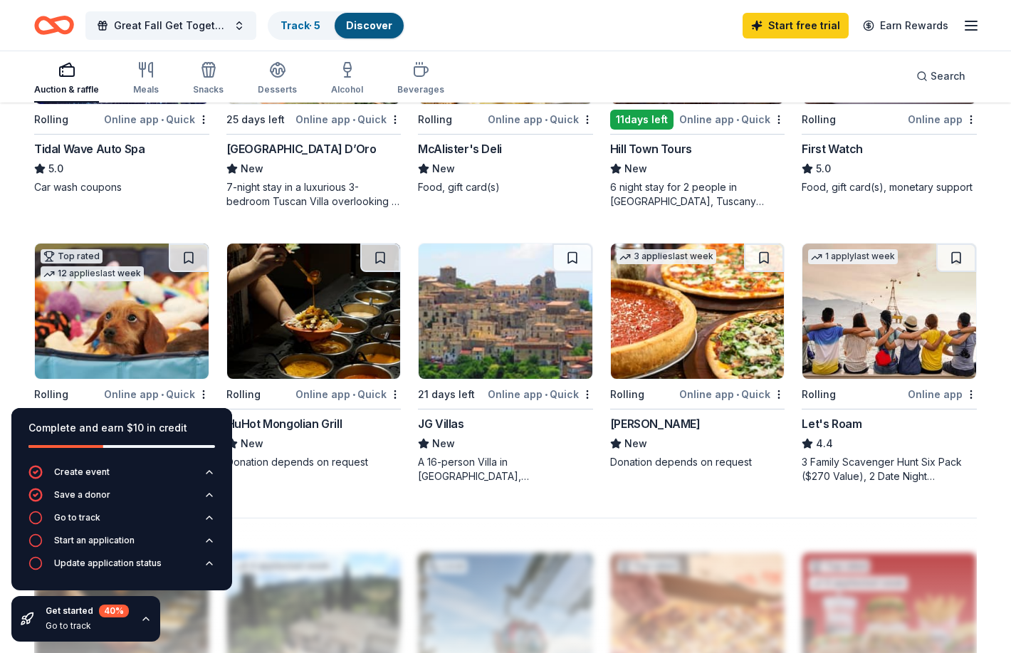
click at [323, 336] on img at bounding box center [314, 311] width 174 height 135
click at [106, 310] on img at bounding box center [122, 311] width 174 height 135
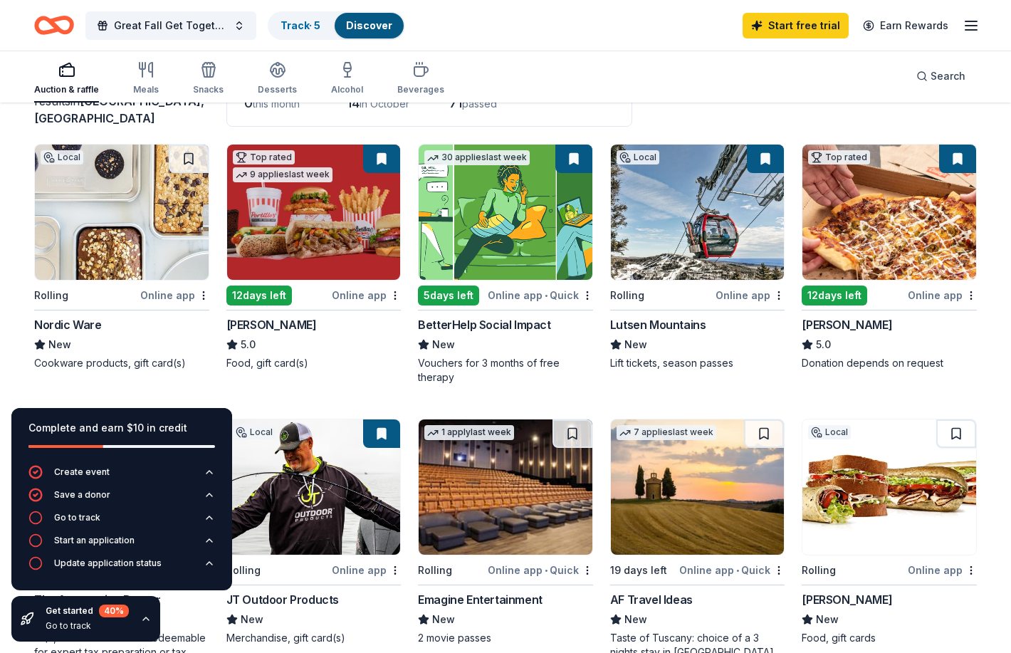
scroll to position [105, 0]
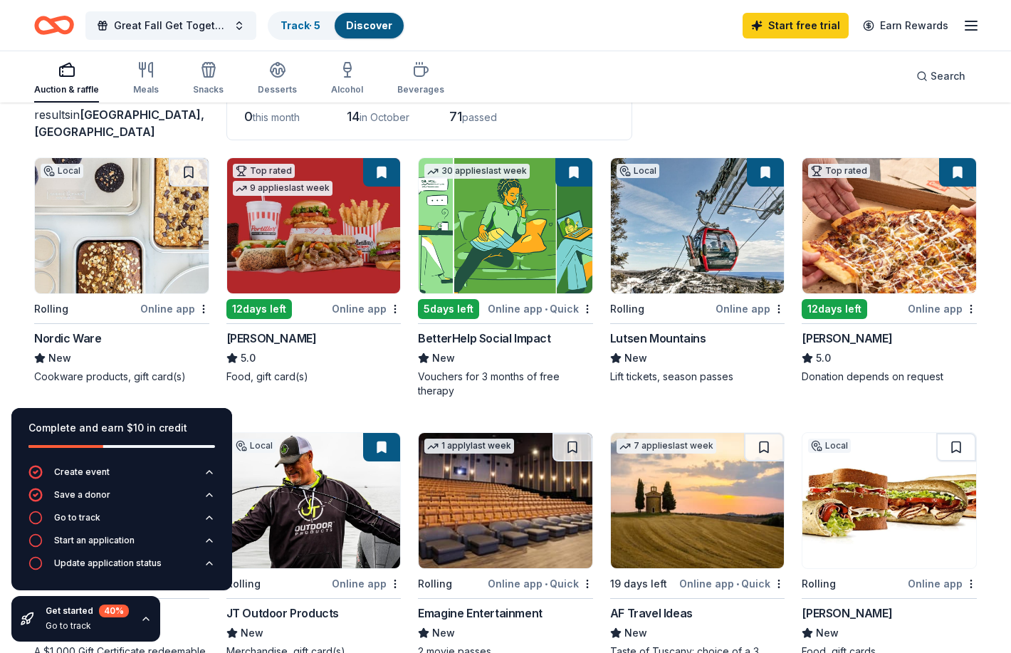
click at [901, 262] on img at bounding box center [890, 225] width 174 height 135
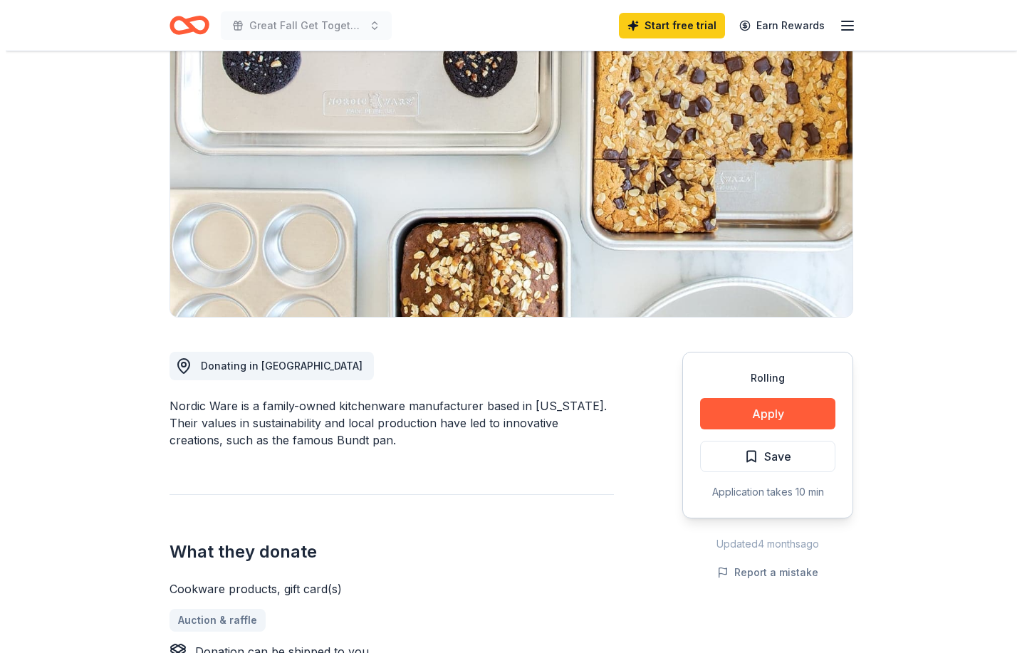
scroll to position [138, 0]
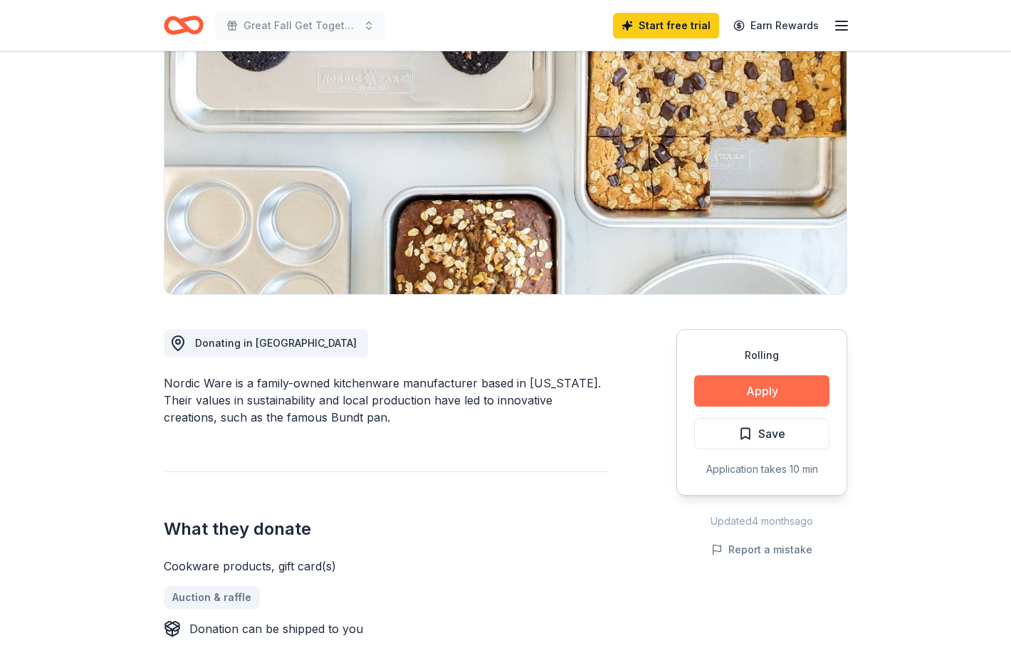
click at [756, 393] on button "Apply" at bounding box center [761, 390] width 135 height 31
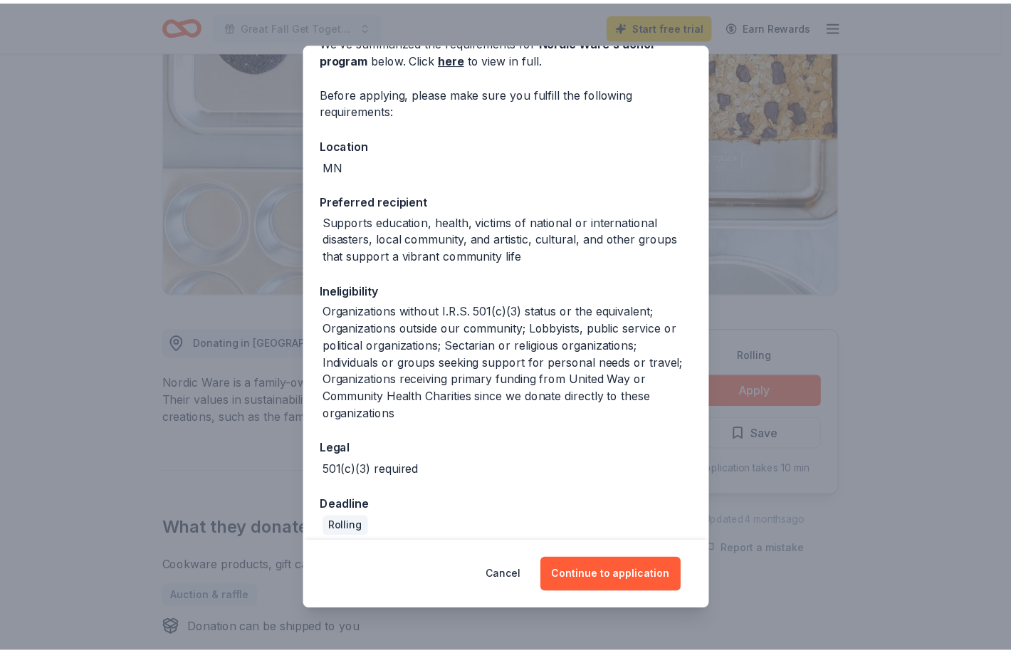
scroll to position [91, 0]
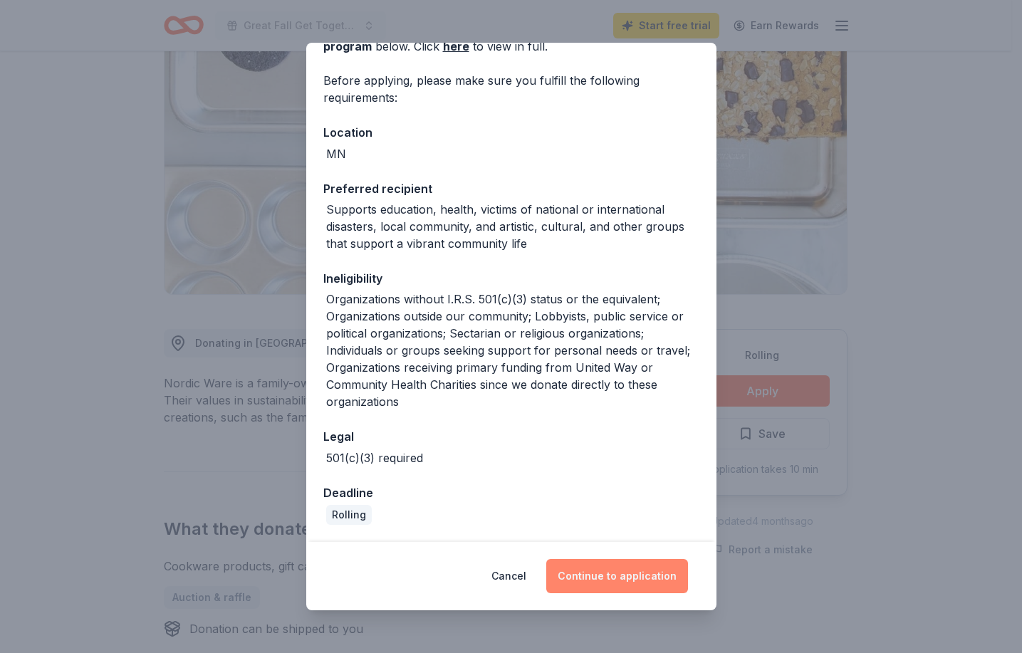
click at [637, 570] on button "Continue to application" at bounding box center [617, 576] width 142 height 34
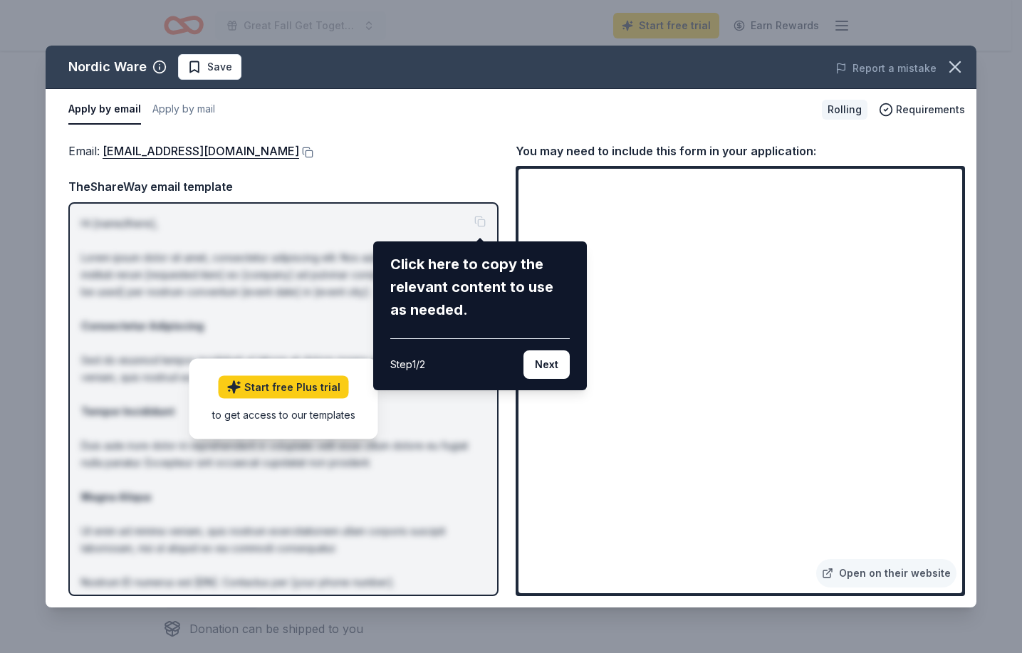
click at [796, 341] on div "Nordic Ware Save Report a mistake Apply by email Apply by mail Rolling Requirem…" at bounding box center [511, 327] width 931 height 562
click at [634, 293] on div "Nordic Ware Save Report a mistake Apply by email Apply by mail Rolling Requirem…" at bounding box center [511, 327] width 931 height 562
click at [547, 368] on button "Next" at bounding box center [546, 364] width 46 height 28
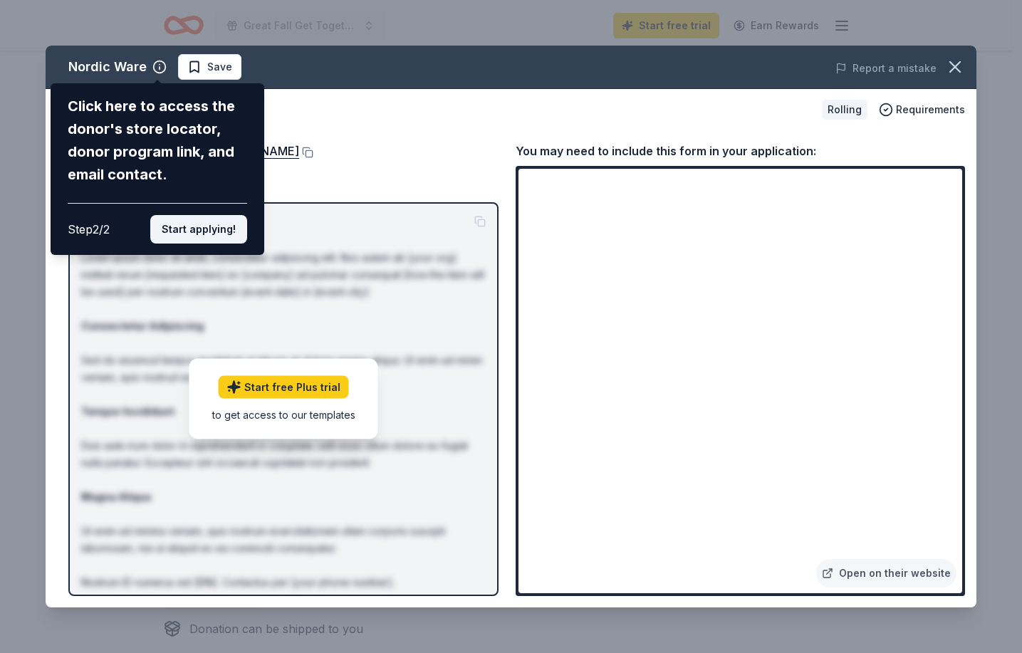
click at [205, 226] on button "Start applying!" at bounding box center [198, 229] width 97 height 28
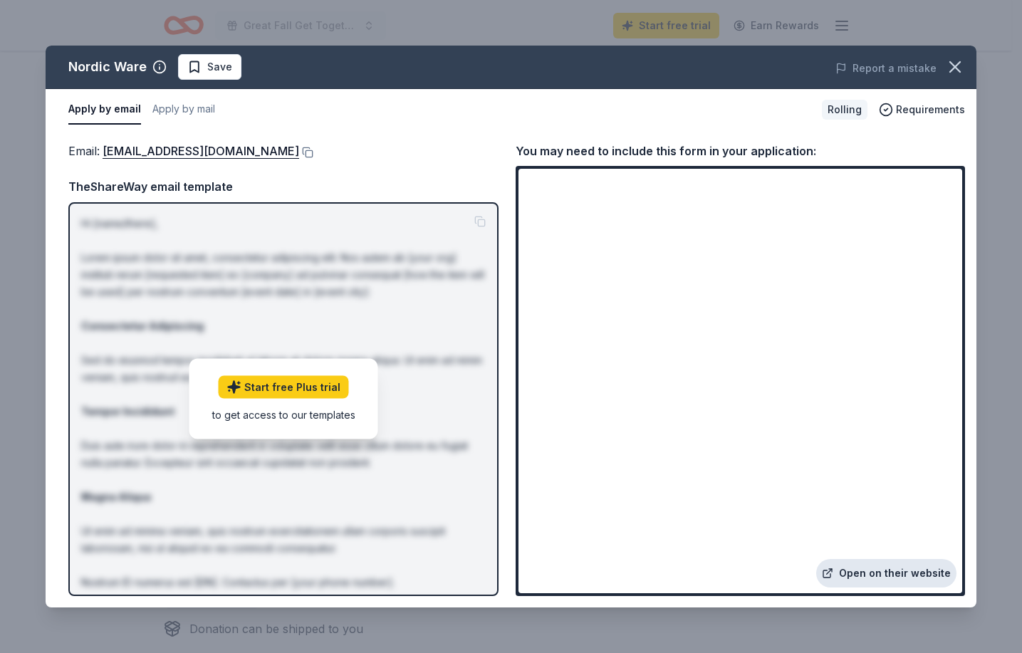
click at [922, 572] on link "Open on their website" at bounding box center [886, 573] width 140 height 28
click at [954, 66] on icon "button" at bounding box center [955, 67] width 10 height 10
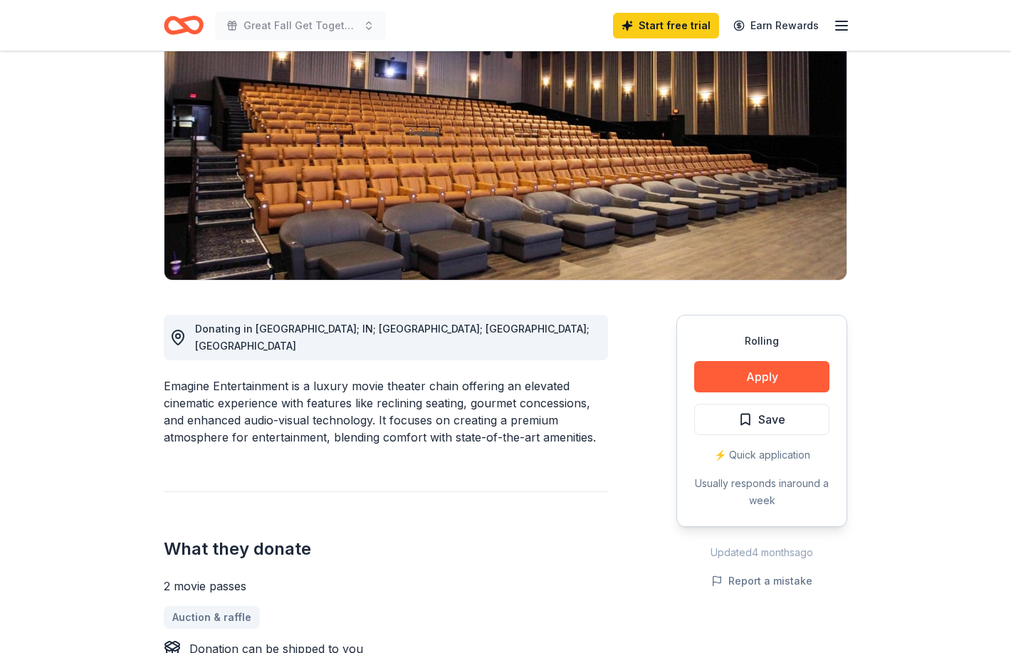
scroll to position [150, 0]
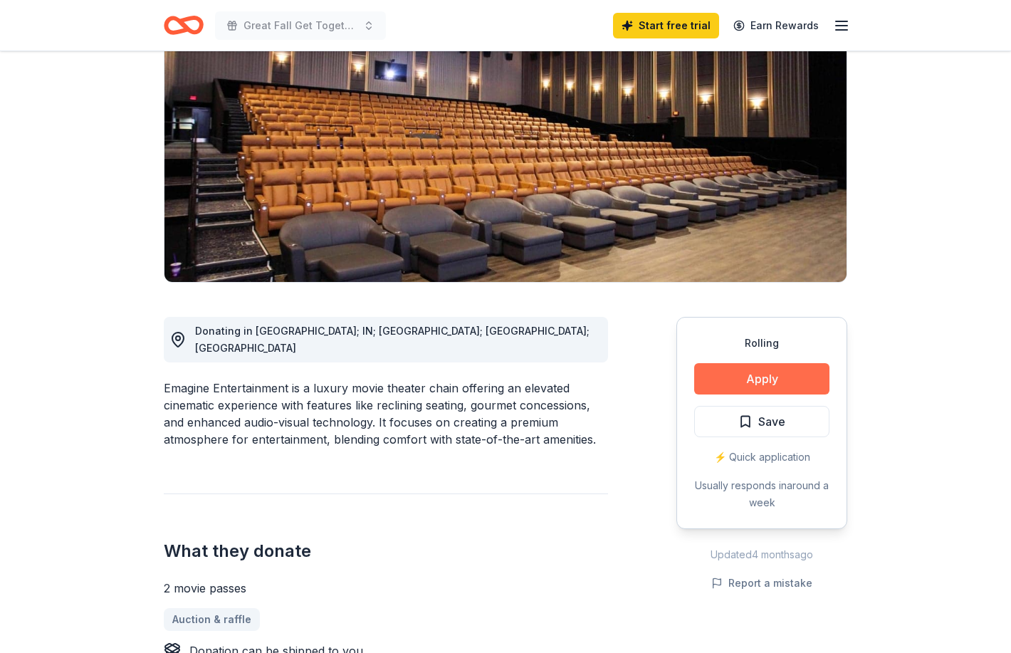
click at [788, 379] on button "Apply" at bounding box center [761, 378] width 135 height 31
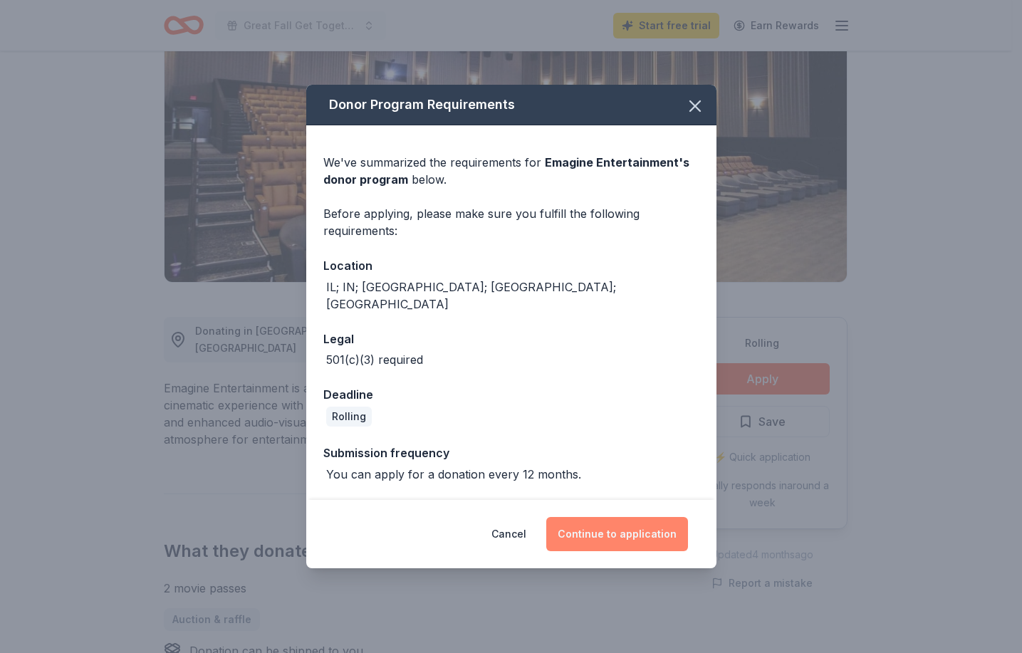
click at [615, 529] on button "Continue to application" at bounding box center [617, 534] width 142 height 34
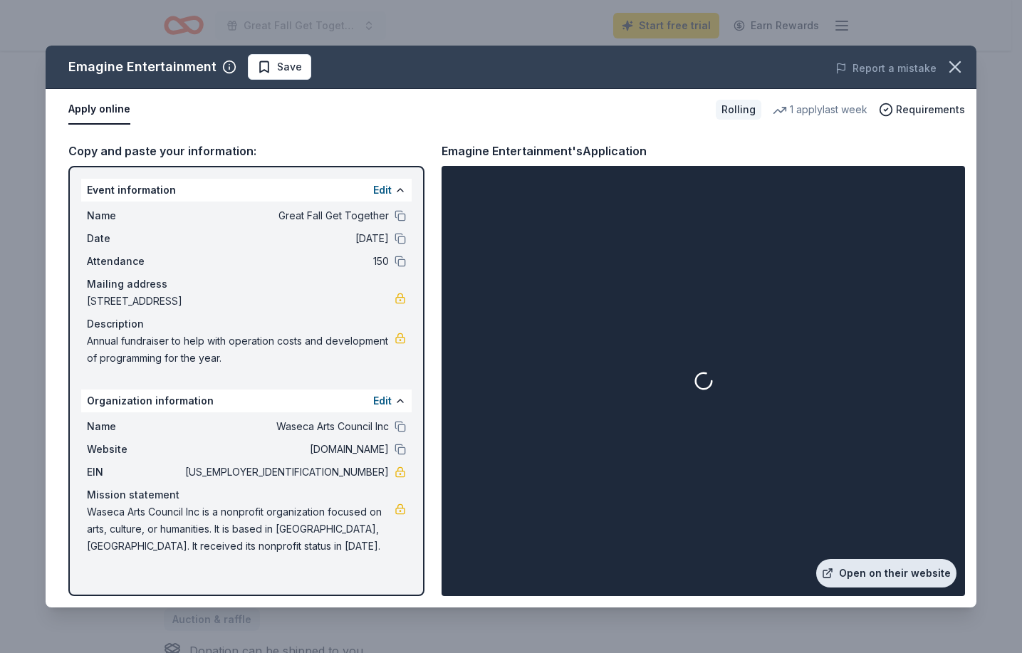
click at [864, 569] on link "Open on their website" at bounding box center [886, 573] width 140 height 28
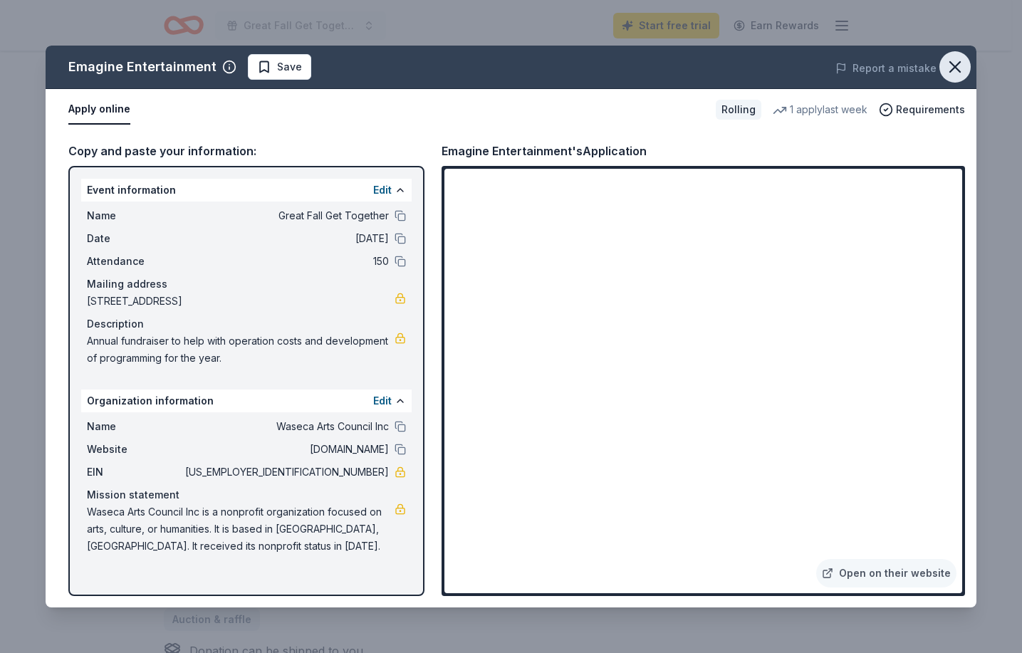
click at [956, 61] on icon "button" at bounding box center [955, 67] width 20 height 20
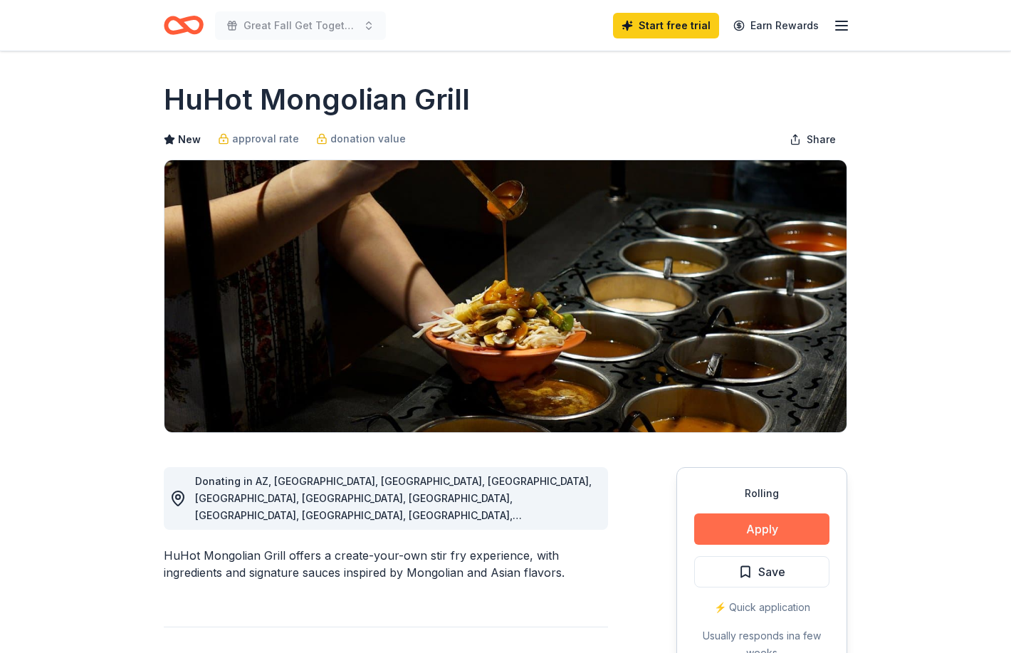
click at [786, 524] on button "Apply" at bounding box center [761, 528] width 135 height 31
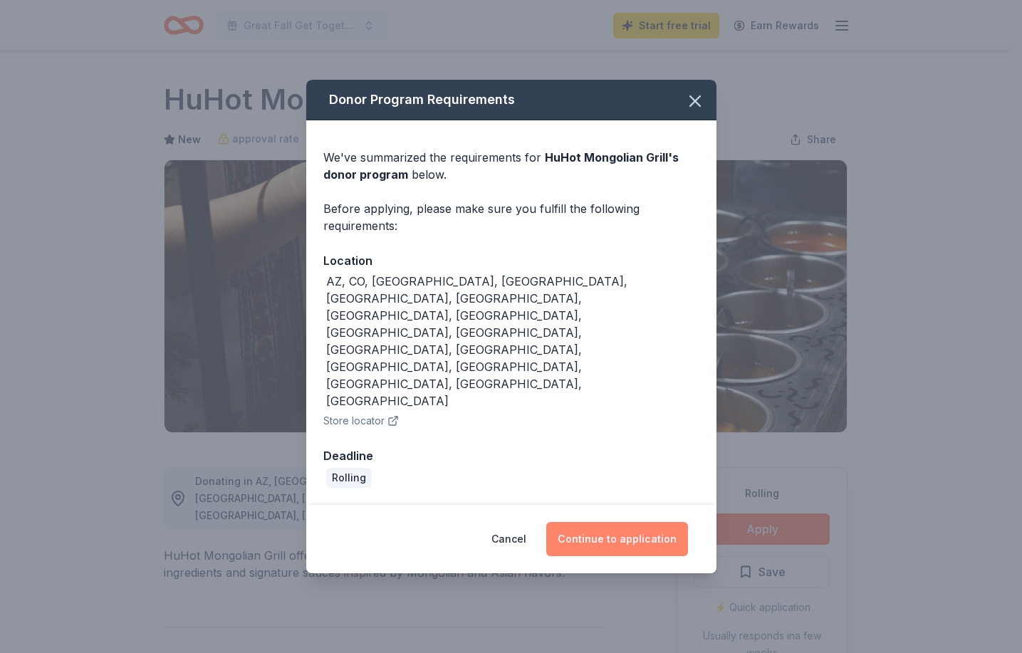
click at [622, 522] on button "Continue to application" at bounding box center [617, 539] width 142 height 34
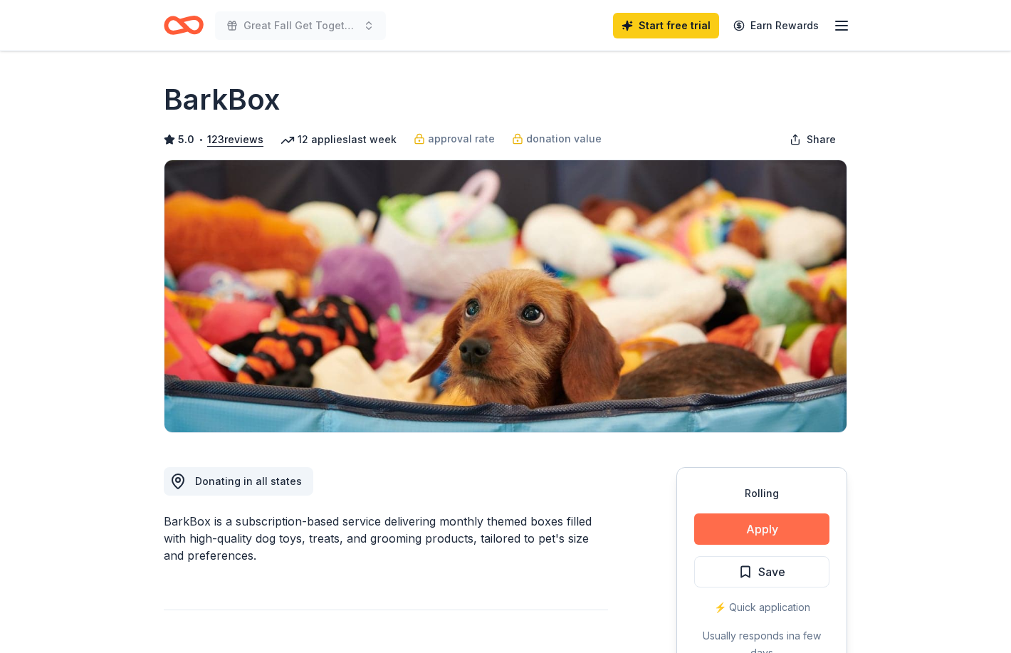
click at [745, 530] on button "Apply" at bounding box center [761, 528] width 135 height 31
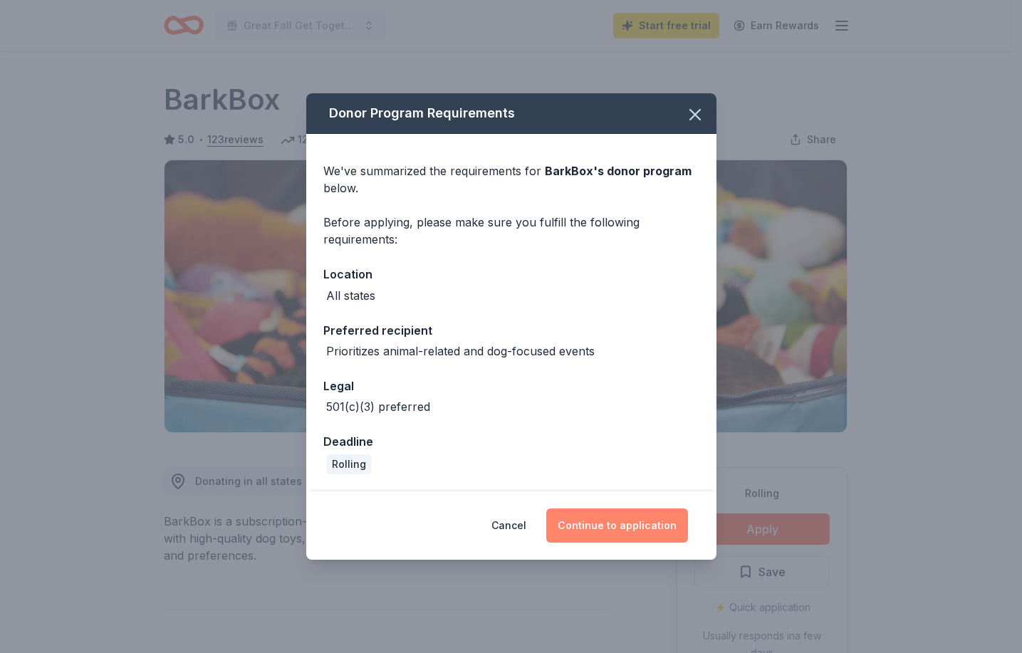
click at [619, 528] on button "Continue to application" at bounding box center [617, 525] width 142 height 34
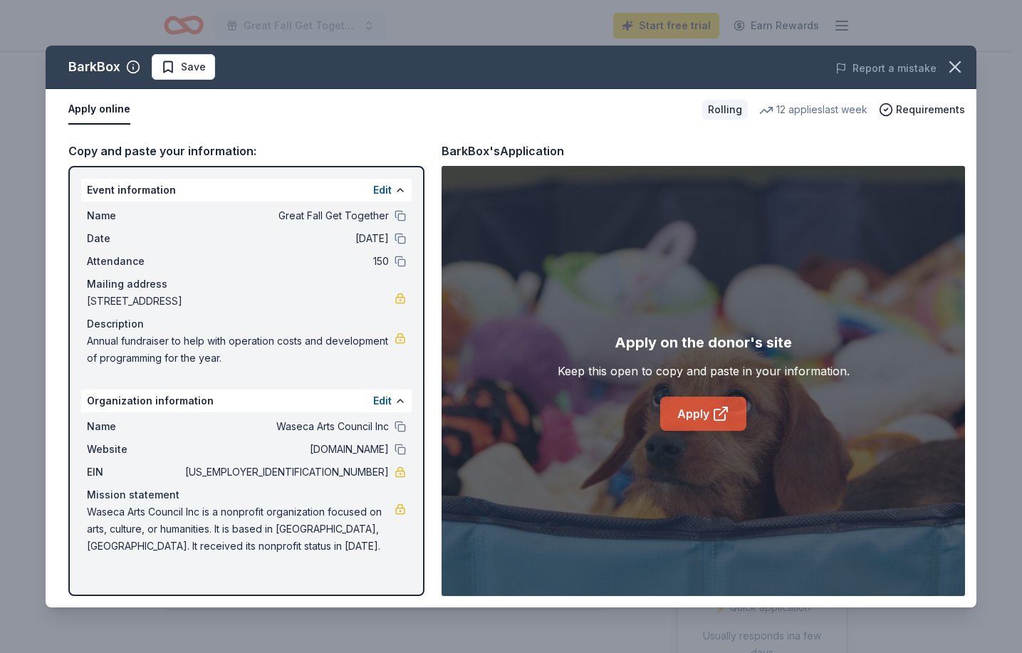
click at [700, 407] on link "Apply" at bounding box center [703, 414] width 86 height 34
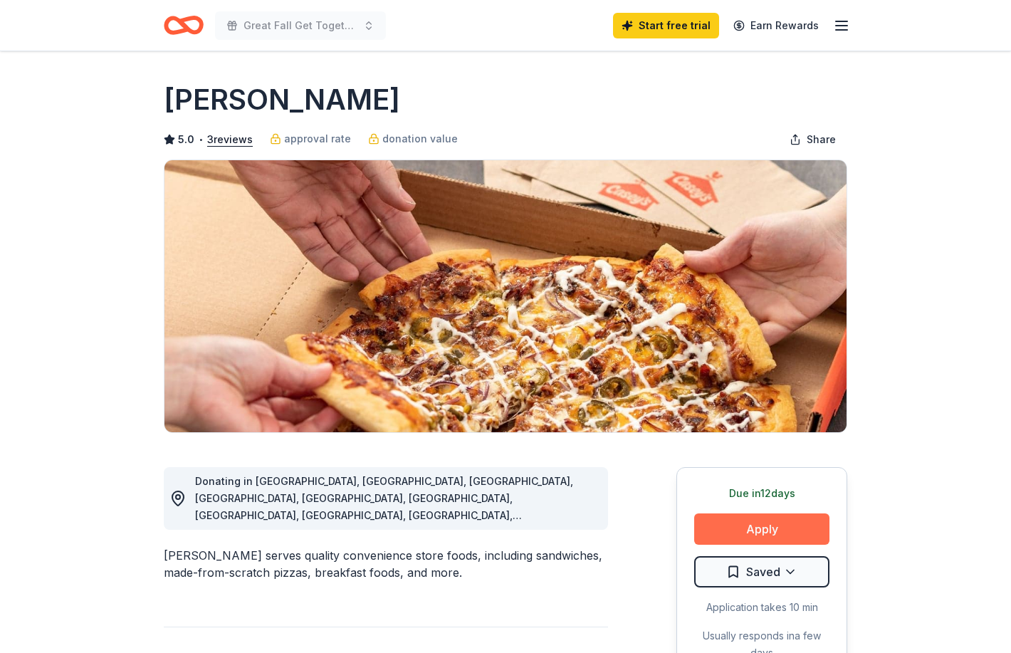
click at [773, 526] on button "Apply" at bounding box center [761, 528] width 135 height 31
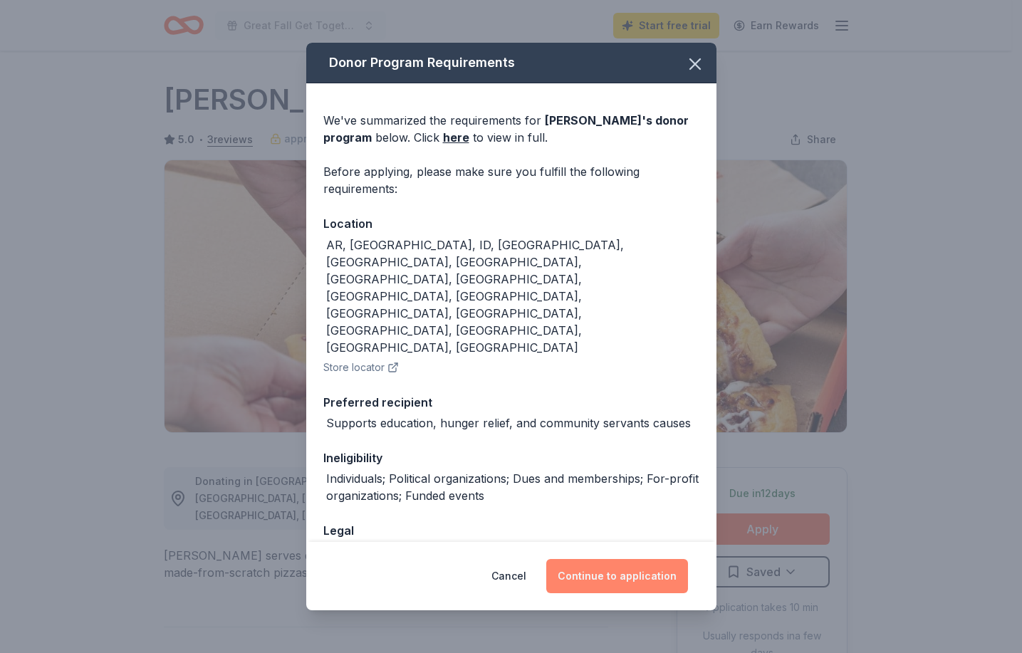
click at [650, 564] on button "Continue to application" at bounding box center [617, 576] width 142 height 34
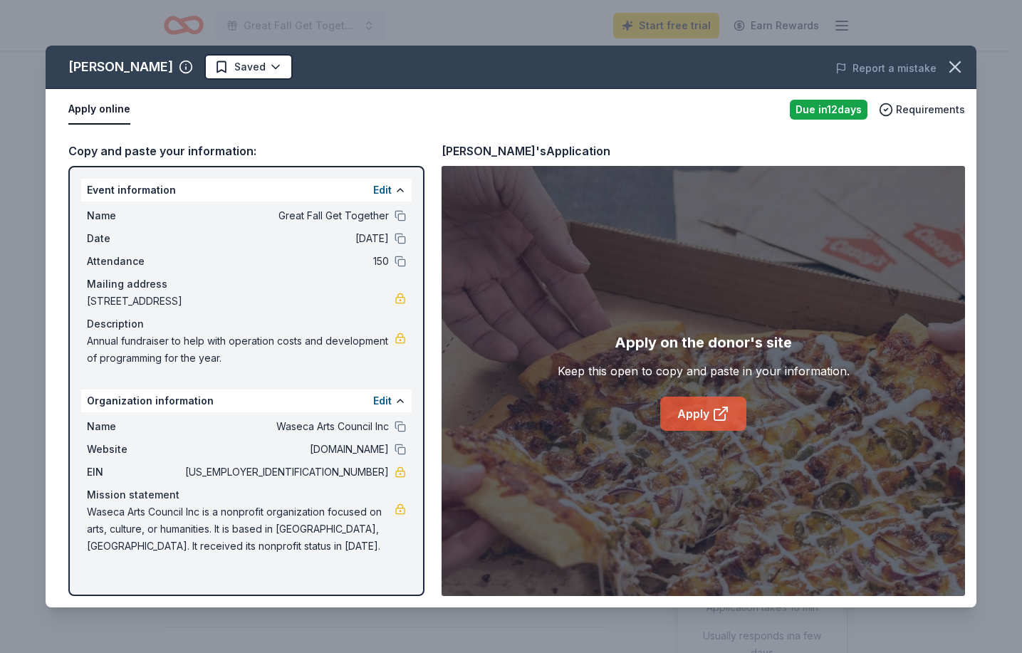
click at [707, 422] on link "Apply" at bounding box center [703, 414] width 86 height 34
